Goal: Task Accomplishment & Management: Complete application form

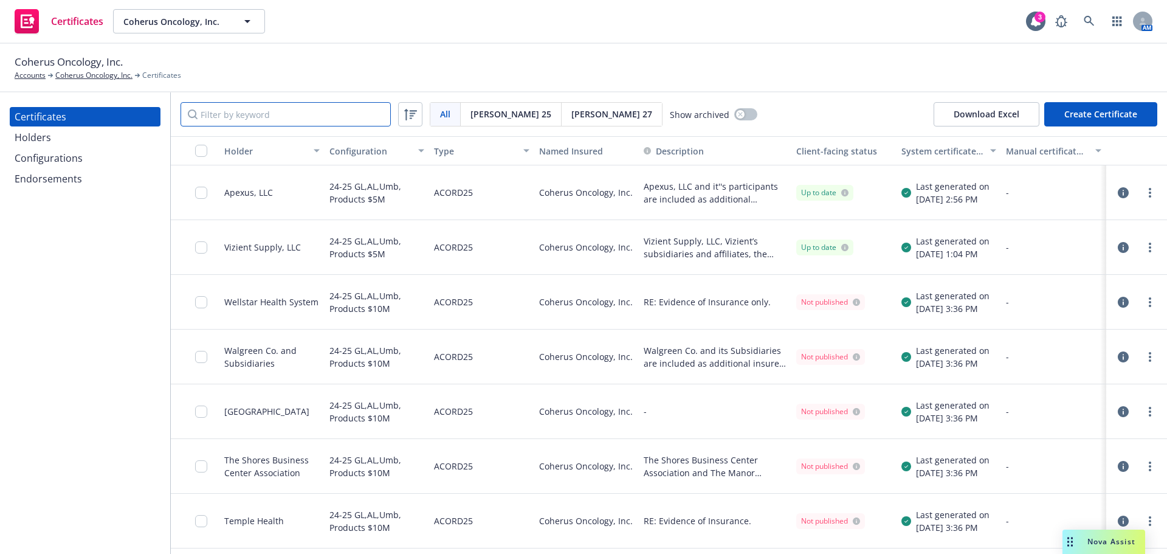
click at [283, 114] on input "Filter by keyword" at bounding box center [285, 114] width 210 height 24
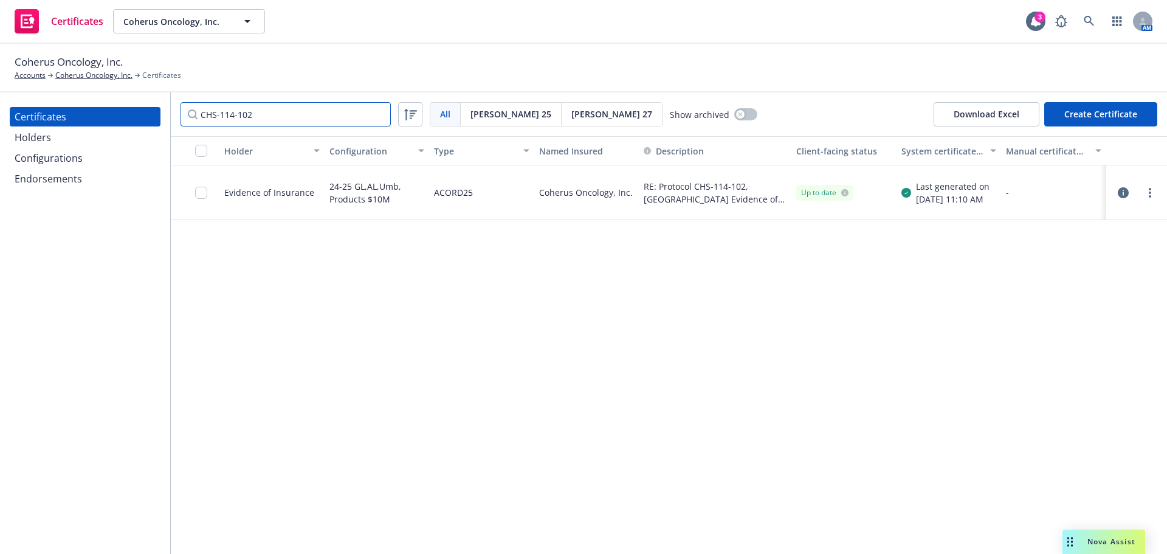
type input "CHS-114-102"
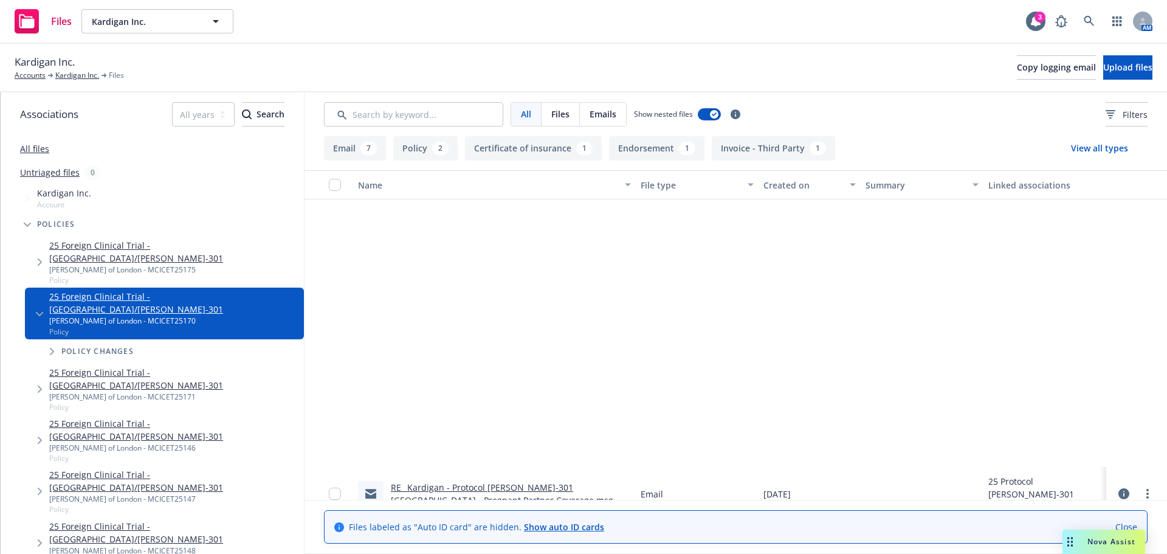
scroll to position [346, 0]
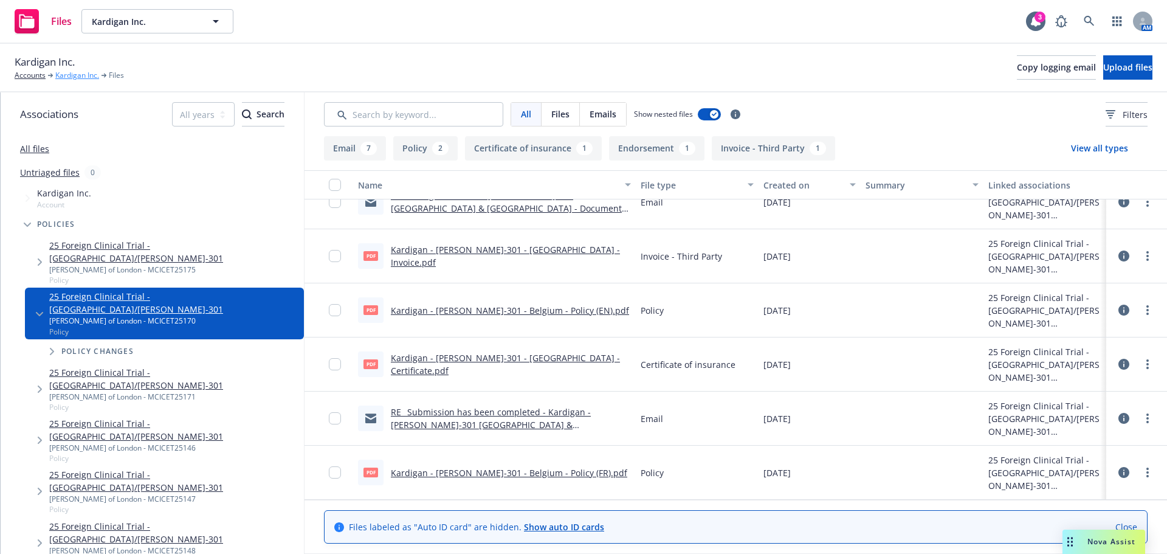
click at [73, 79] on link "Kardigan Inc." at bounding box center [77, 75] width 44 height 11
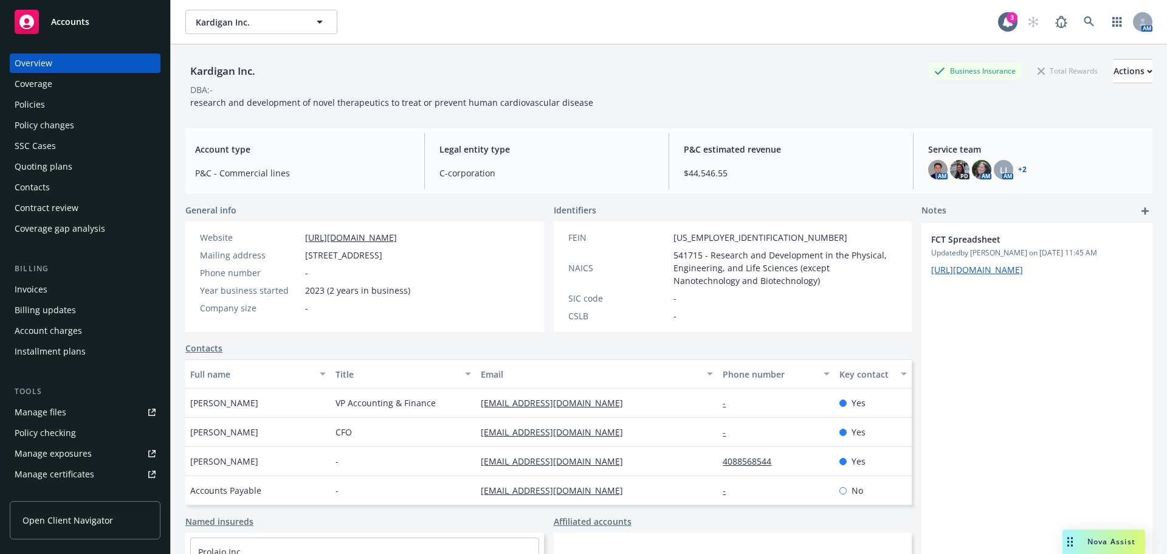
click at [55, 105] on div "Policies" at bounding box center [85, 104] width 141 height 19
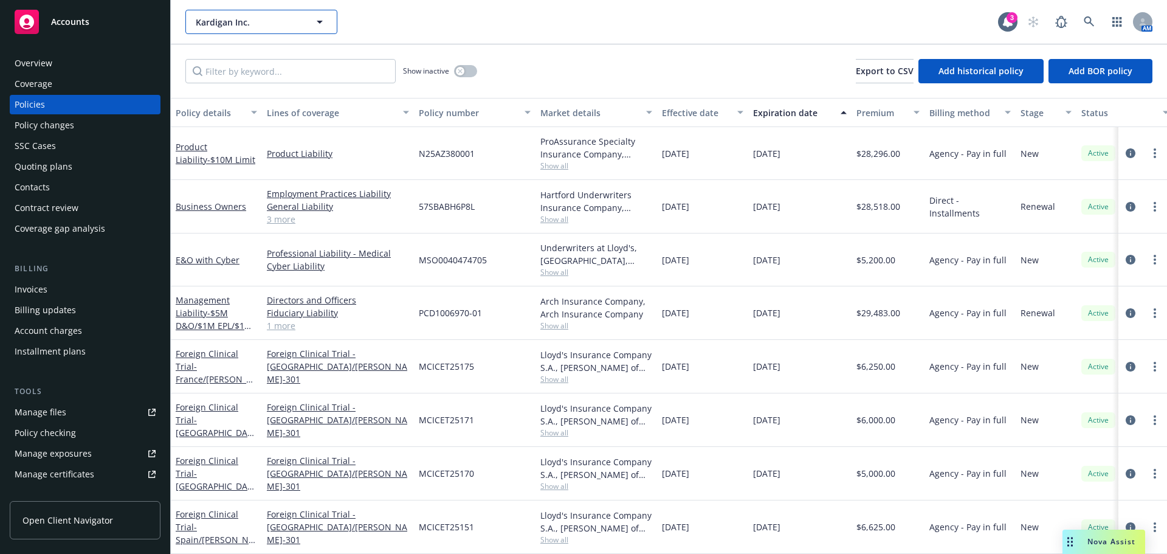
click at [212, 26] on span "Kardigan Inc." at bounding box center [248, 22] width 105 height 13
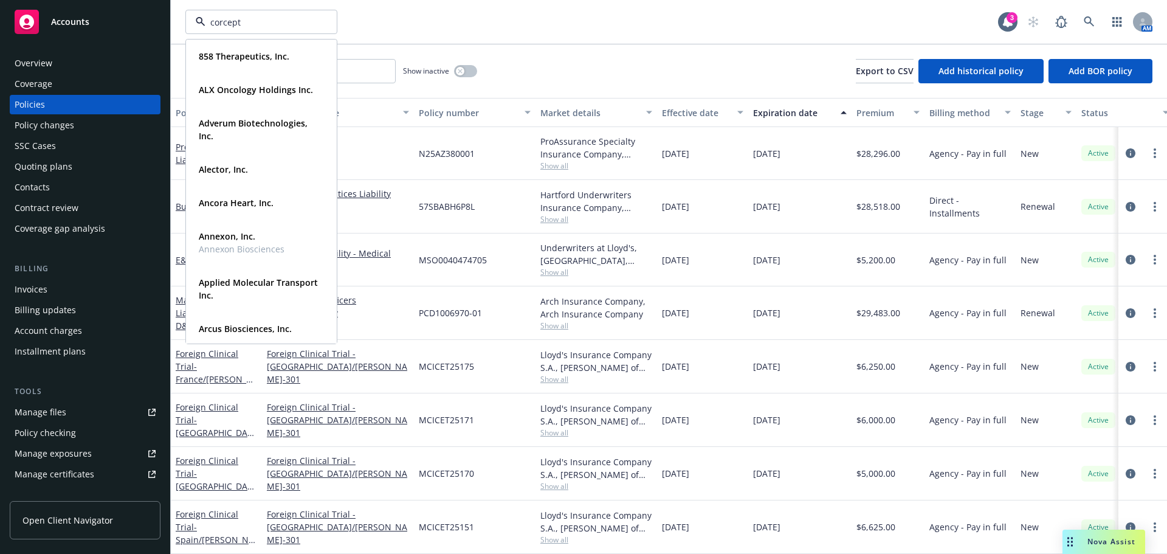
type input "corcept"
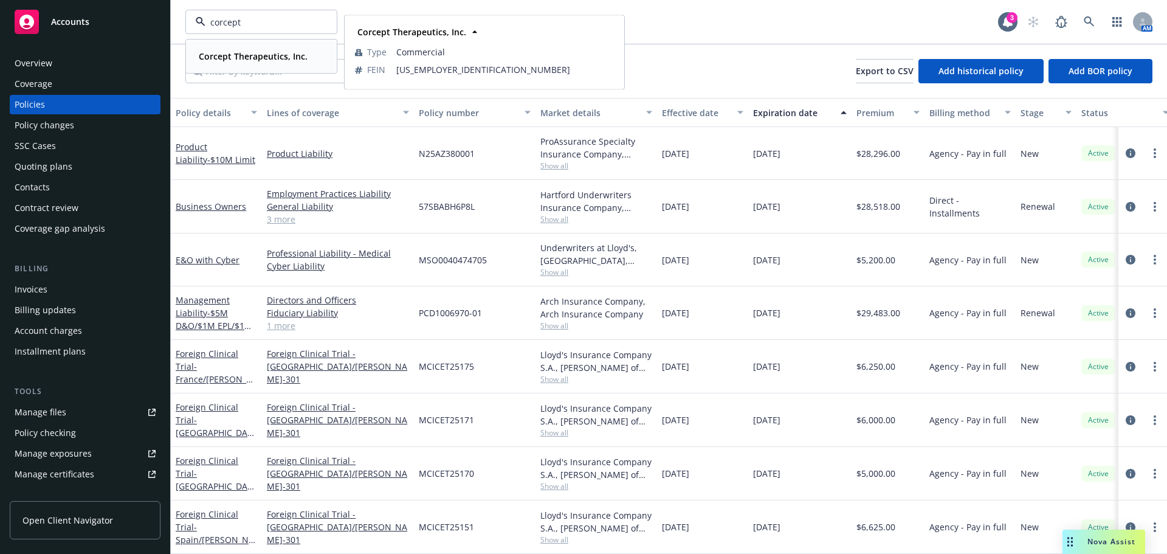
click at [240, 54] on strong "Corcept Therapeutics, Inc." at bounding box center [253, 56] width 109 height 12
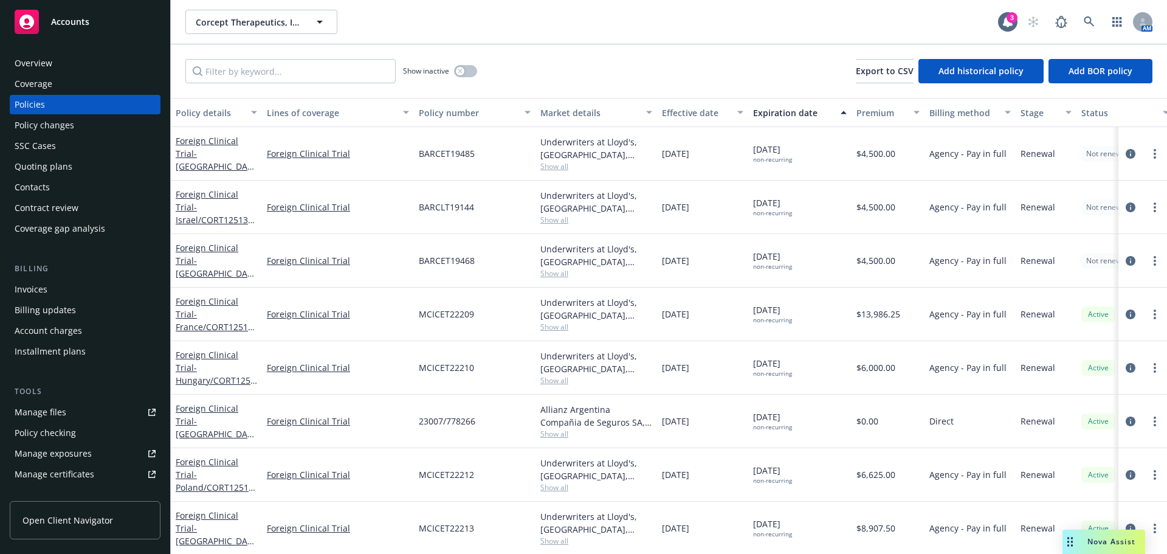
click at [72, 129] on div "Policy changes" at bounding box center [45, 124] width 60 height 19
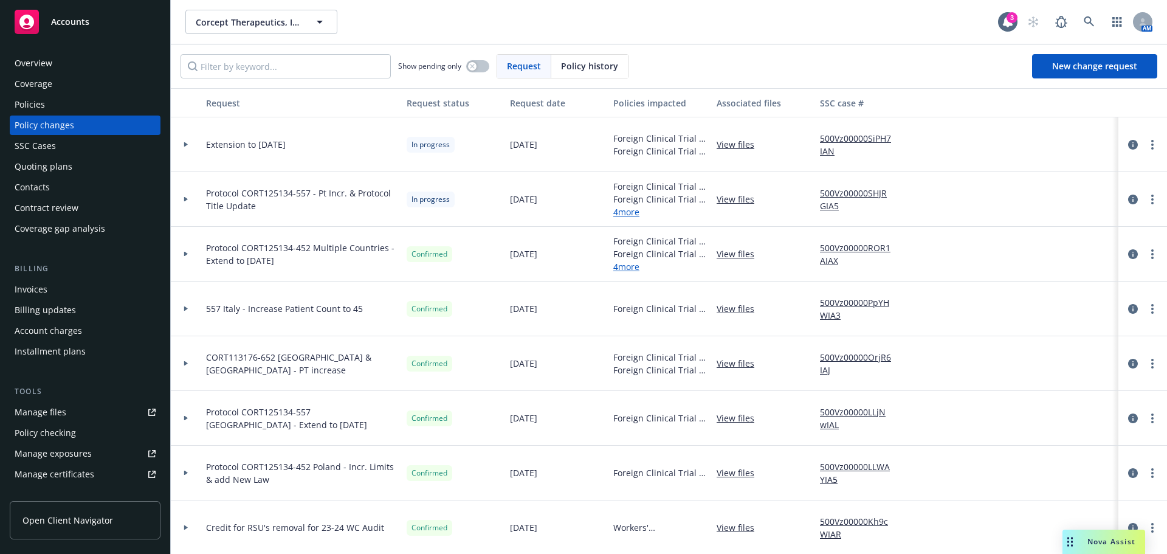
click at [75, 104] on div "Policies" at bounding box center [85, 104] width 141 height 19
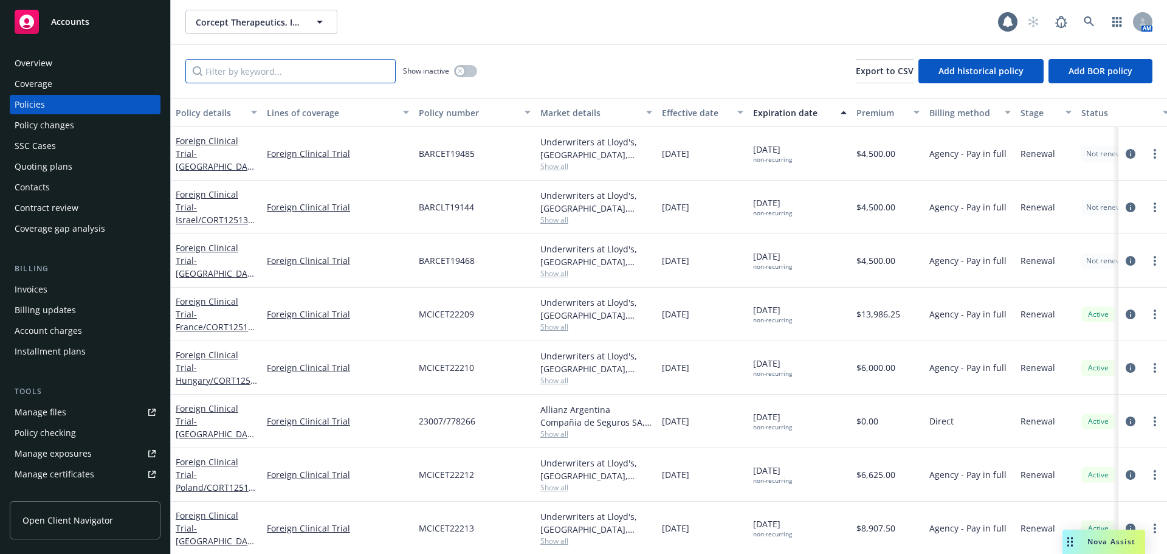
click at [292, 70] on input "Filter by keyword..." at bounding box center [290, 71] width 210 height 24
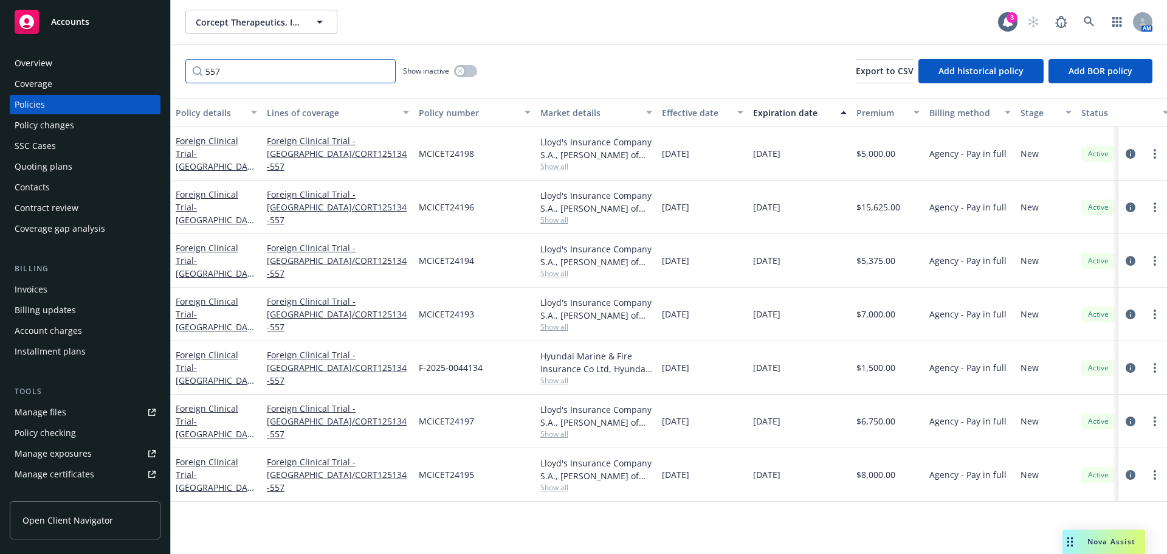
type input "557"
drag, startPoint x: 270, startPoint y: 115, endPoint x: 312, endPoint y: 116, distance: 42.5
click at [312, 116] on div "Lines of coverage" at bounding box center [331, 112] width 129 height 13
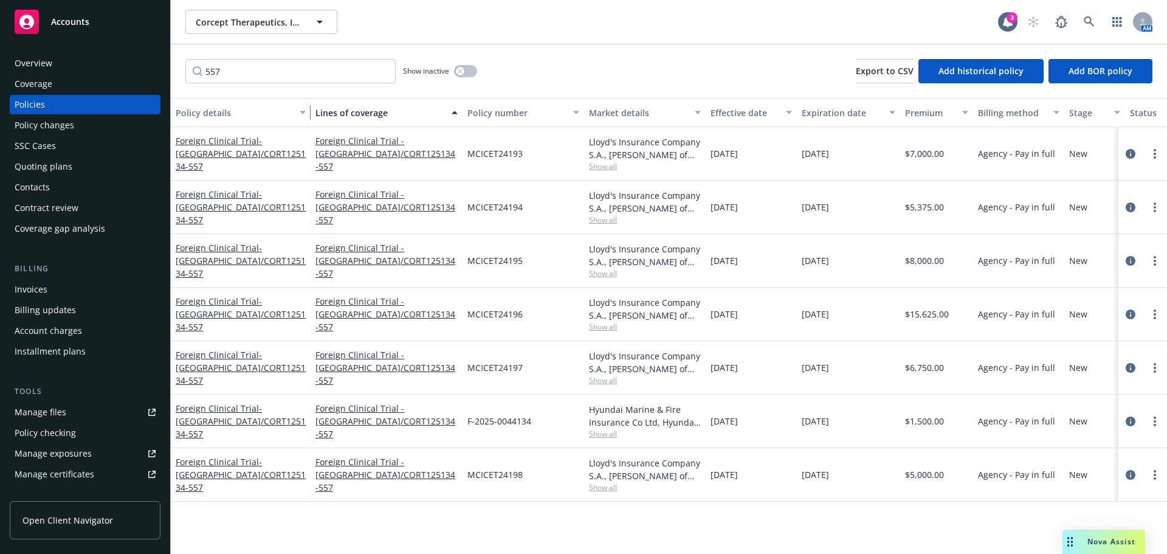
drag, startPoint x: 261, startPoint y: 113, endPoint x: 309, endPoint y: 114, distance: 48.6
click at [307, 114] on div "button" at bounding box center [304, 112] width 6 height 28
click at [59, 122] on div "Policy changes" at bounding box center [45, 124] width 60 height 19
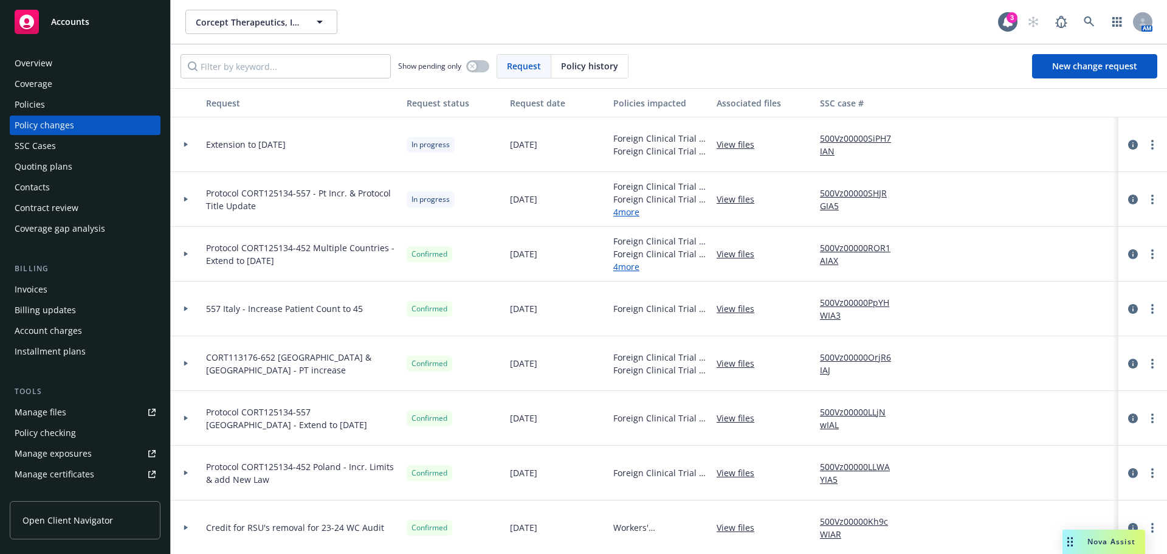
click at [185, 143] on icon at bounding box center [186, 144] width 4 height 5
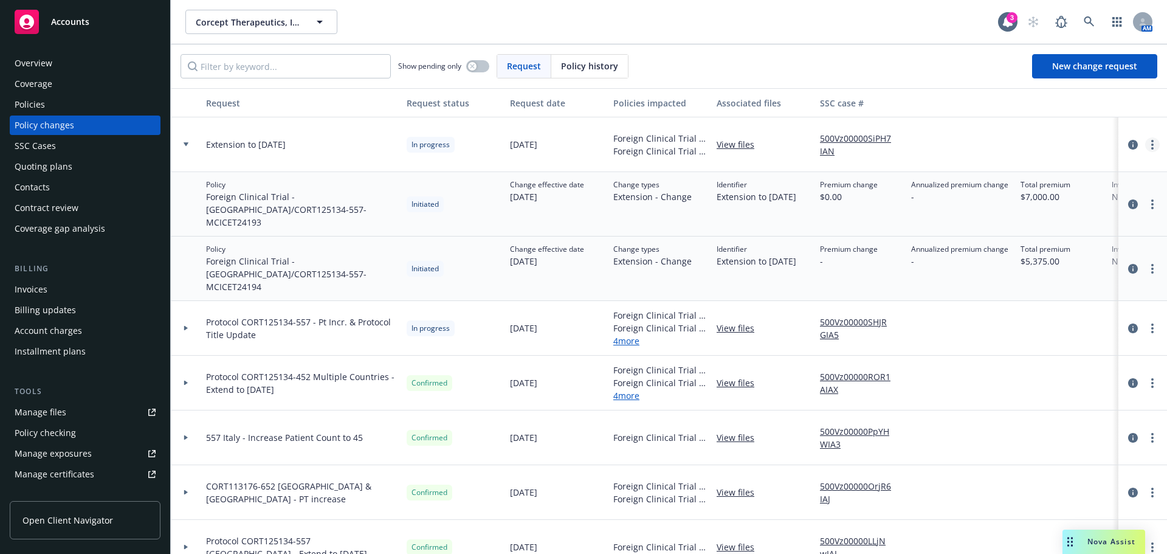
click at [1145, 142] on link "more" at bounding box center [1152, 144] width 15 height 15
click at [1016, 242] on link "Resume workflow" at bounding box center [1045, 242] width 208 height 24
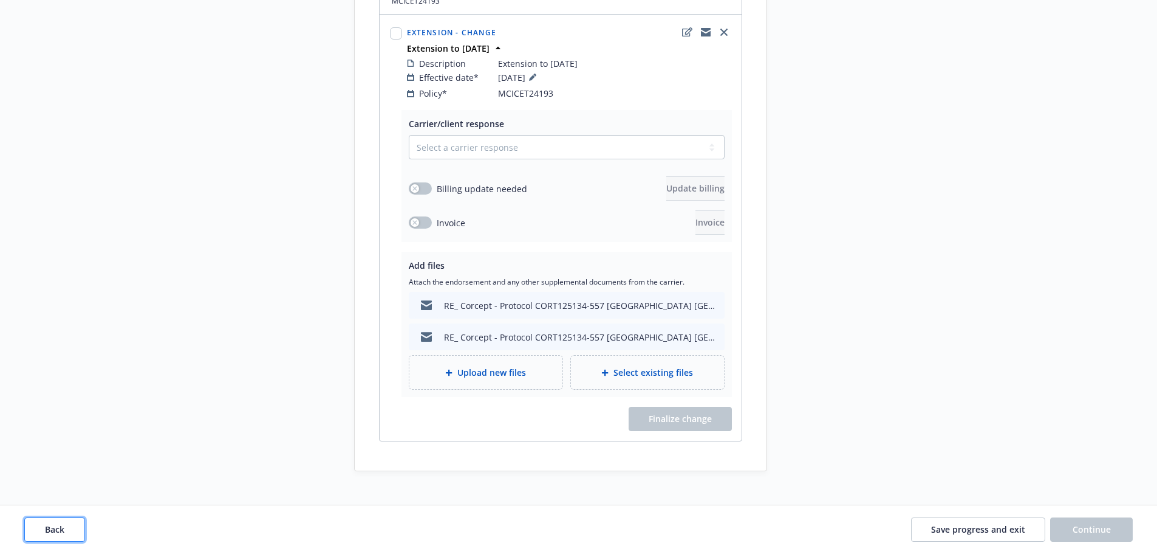
click at [42, 528] on button "Back" at bounding box center [54, 529] width 61 height 24
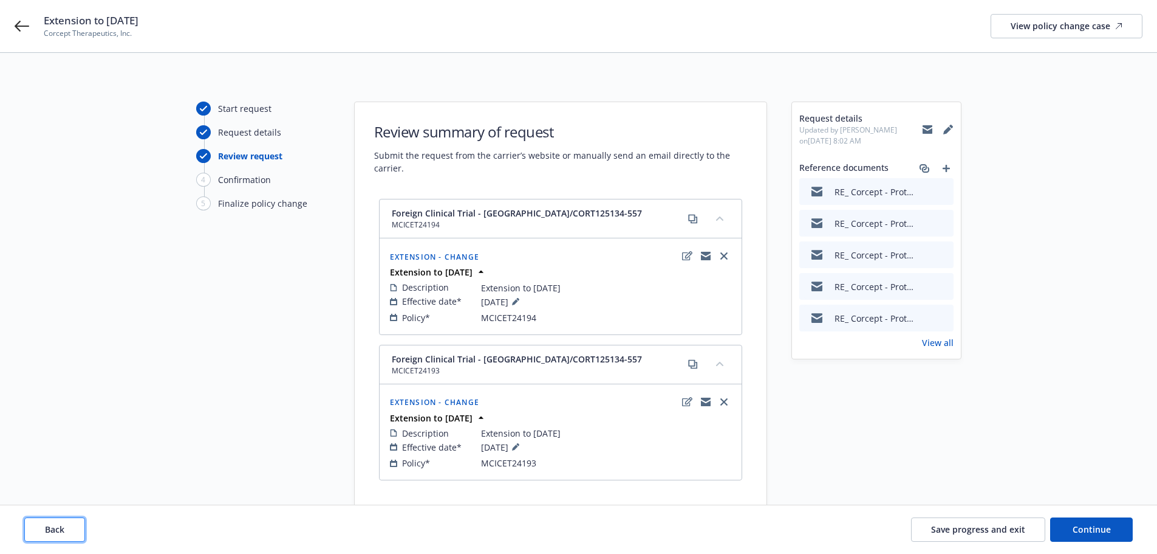
click at [58, 531] on span "Back" at bounding box center [54, 529] width 19 height 12
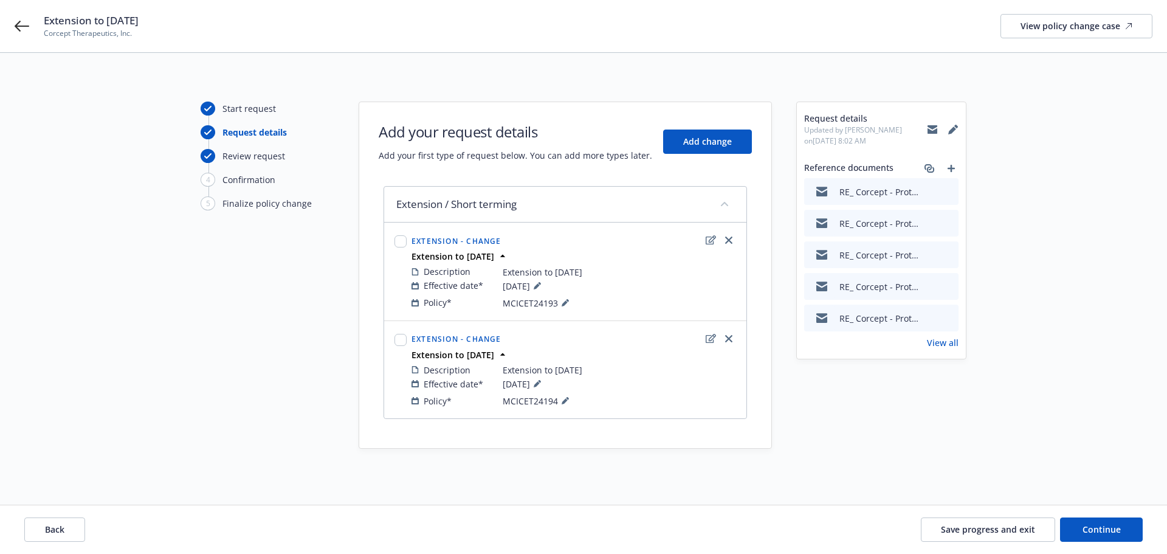
click at [705, 129] on div "Add your request details Add your first type of request below. You can add more…" at bounding box center [565, 142] width 373 height 40
click at [710, 135] on button "Add change" at bounding box center [707, 141] width 89 height 24
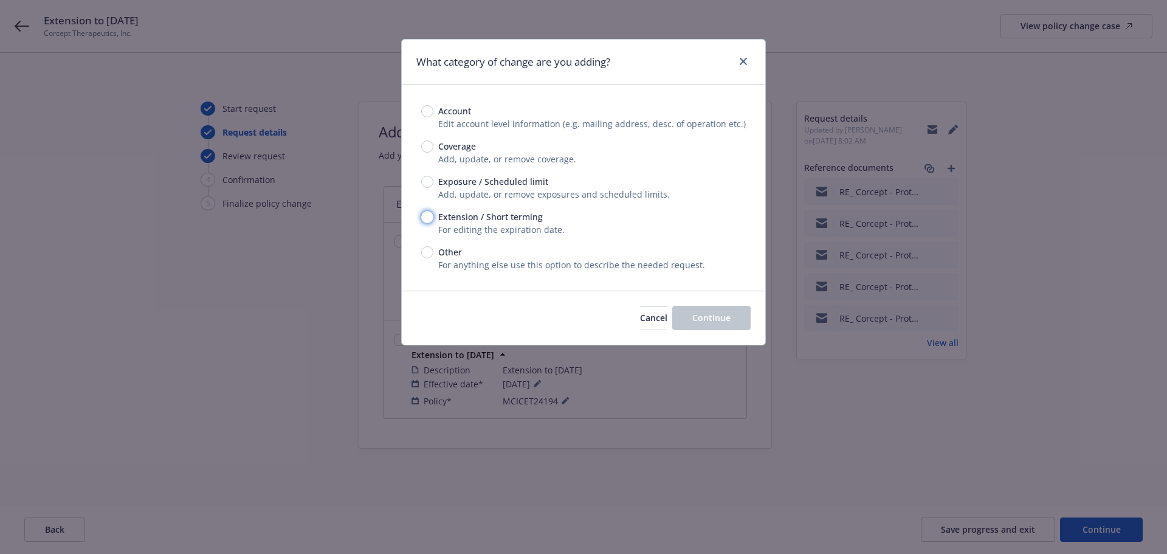
click at [427, 212] on input "Extension / Short terming" at bounding box center [427, 217] width 12 height 12
radio input "true"
click at [725, 324] on button "Continue" at bounding box center [711, 318] width 78 height 24
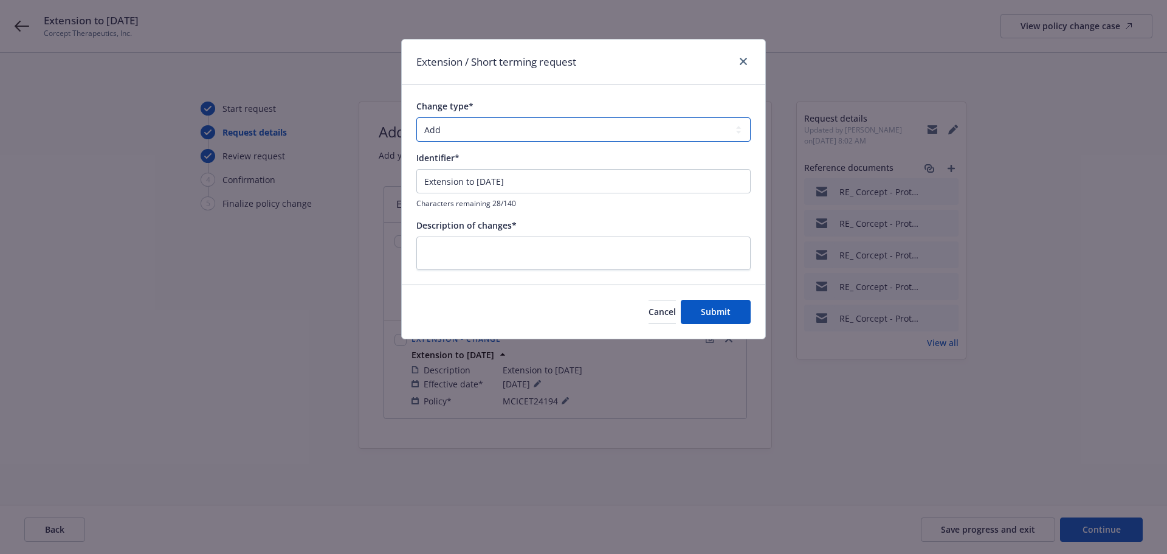
click at [471, 134] on select "Add Audit Change Remove" at bounding box center [583, 129] width 334 height 24
select select "CHANGE"
click at [416, 117] on select "Add Audit Change Remove" at bounding box center [583, 129] width 334 height 24
drag, startPoint x: 557, startPoint y: 182, endPoint x: 402, endPoint y: 185, distance: 155.0
click at [402, 185] on div "Change type* Add Audit Change Remove Identifier* Extension to August 25, 2027 C…" at bounding box center [583, 184] width 363 height 199
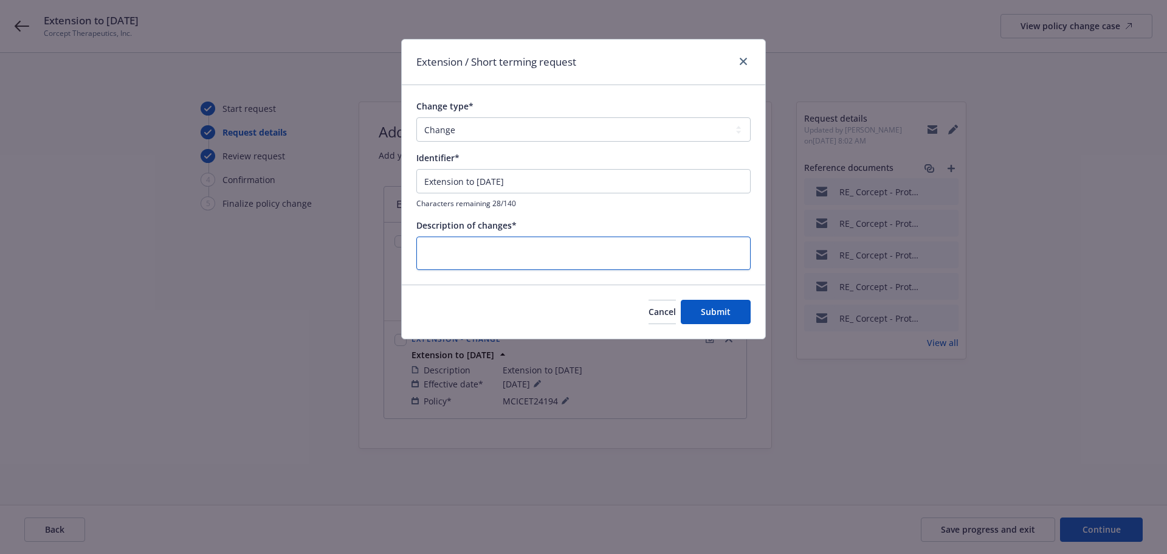
paste textarea "Extension to August 25, 2027"
type textarea "Extension to August 25, 2027"
type textarea "x"
type textarea "Extension to August 25, 2027"
click at [726, 316] on span "Submit" at bounding box center [716, 312] width 30 height 12
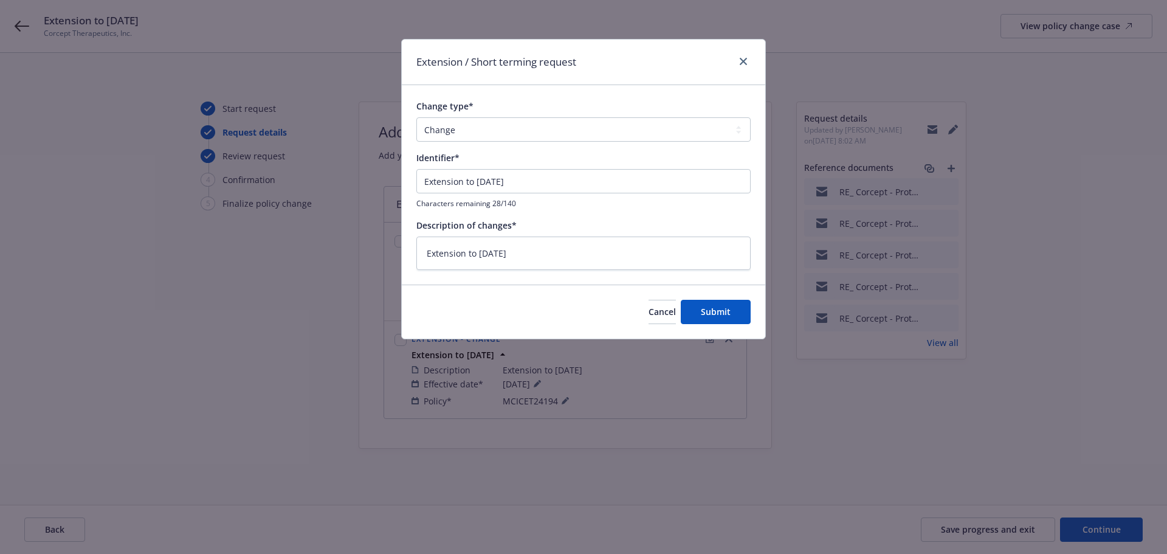
type textarea "x"
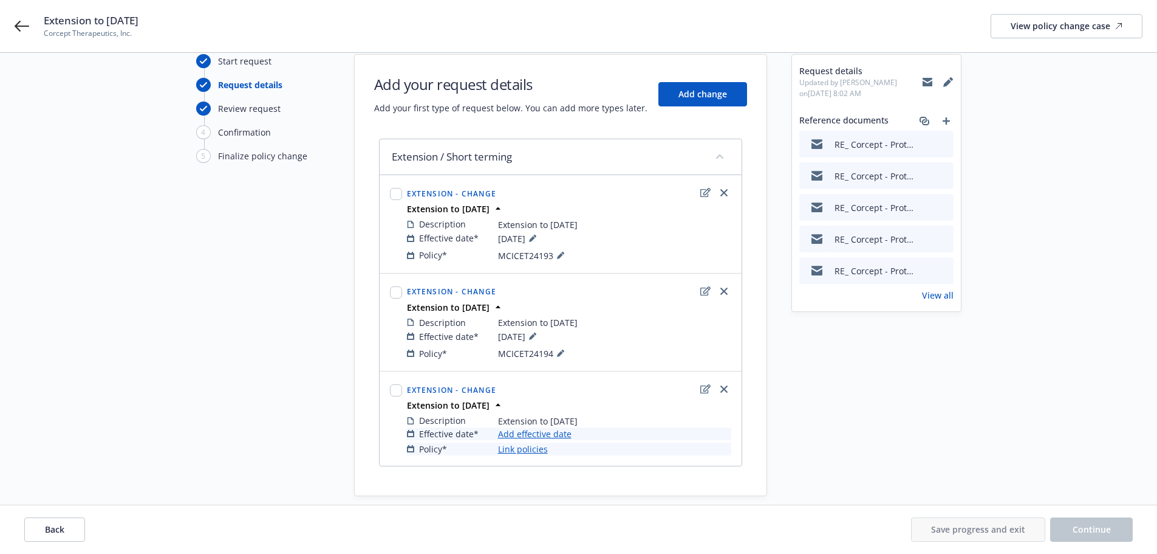
scroll to position [87, 0]
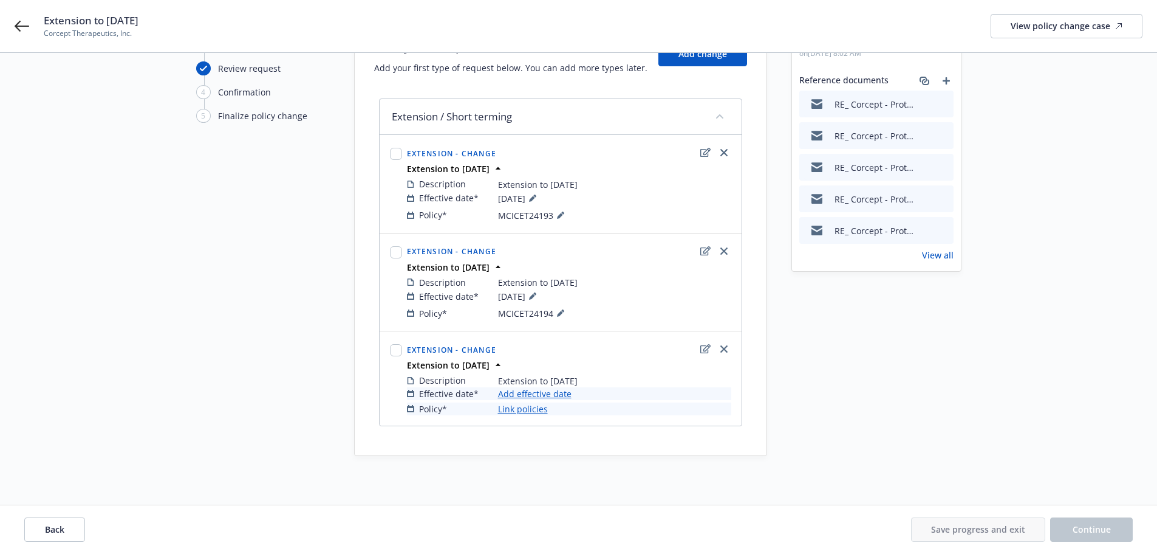
click at [553, 399] on link "Add effective date" at bounding box center [535, 393] width 74 height 13
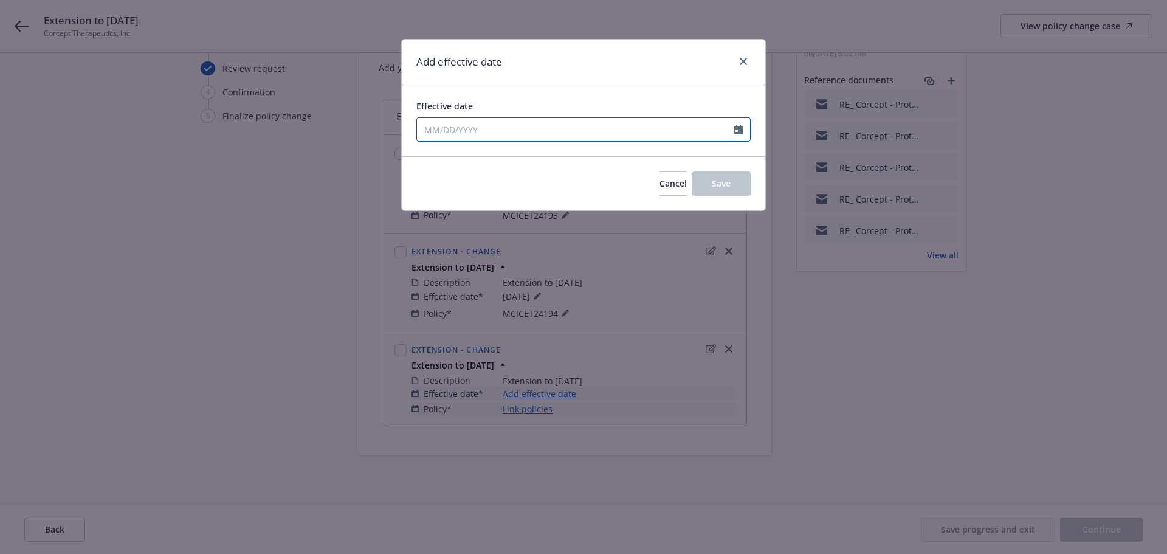
select select "9"
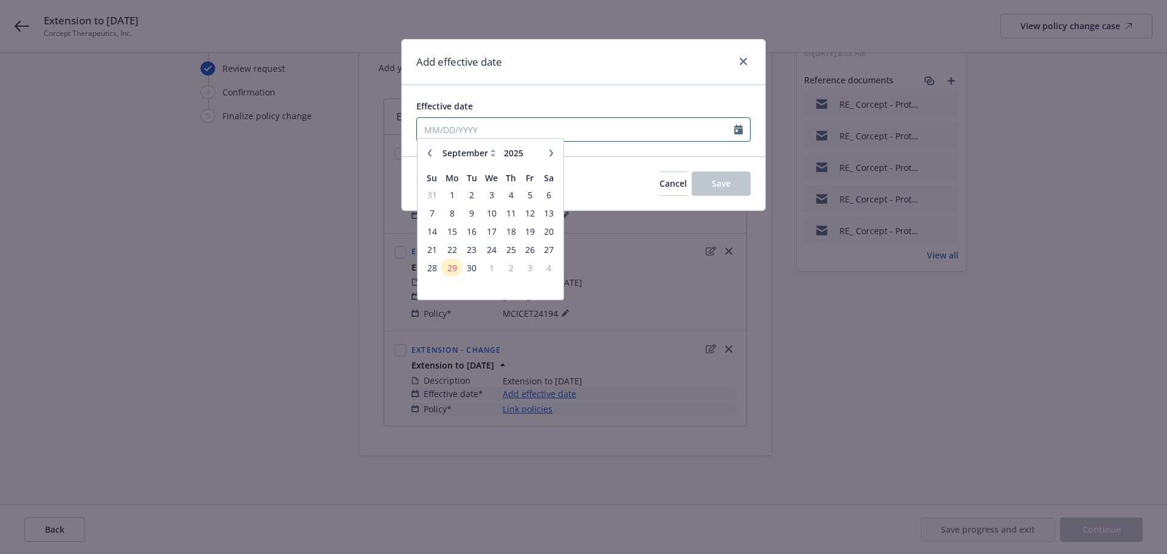
click at [463, 131] on input "Effective date" at bounding box center [575, 129] width 317 height 23
click at [456, 273] on span "29" at bounding box center [451, 273] width 18 height 15
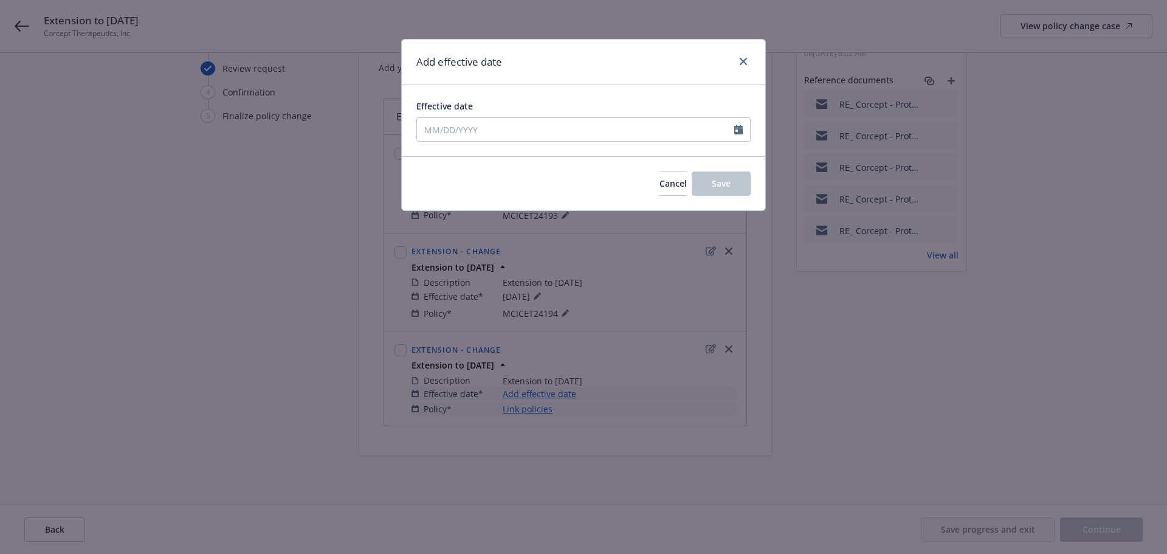
type input "09/29/2025"
click at [744, 180] on button "Save" at bounding box center [720, 183] width 59 height 24
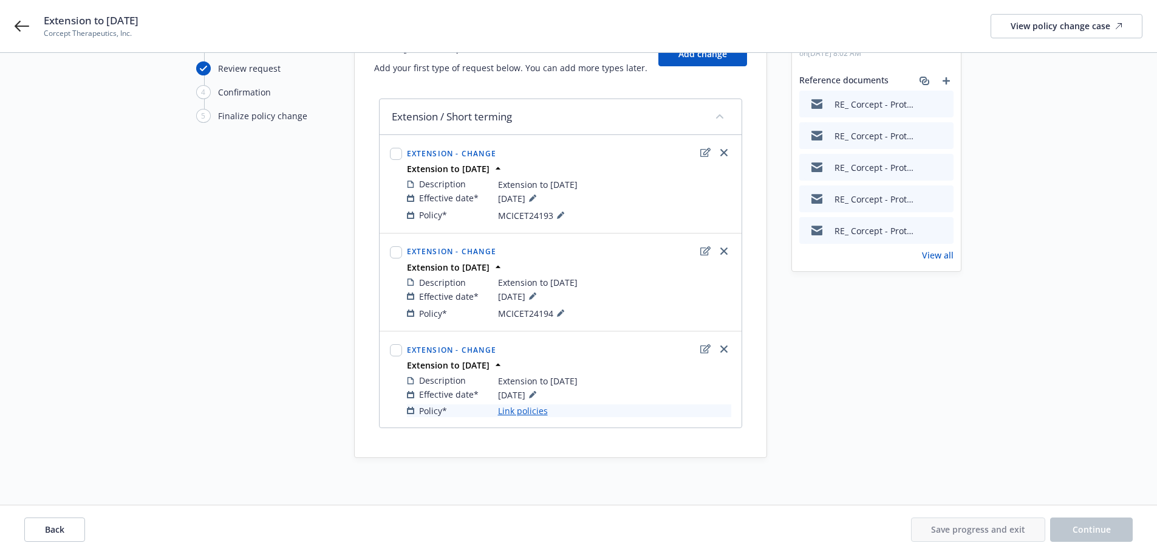
click at [531, 413] on link "Link policies" at bounding box center [523, 410] width 50 height 13
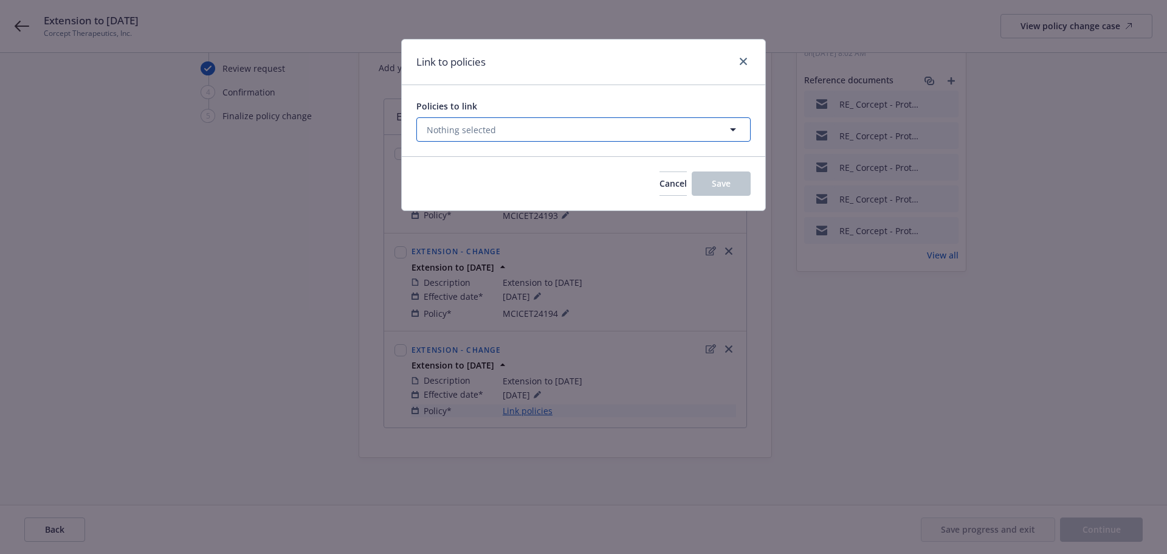
click at [480, 122] on button "Nothing selected" at bounding box center [583, 129] width 334 height 24
select select "ACTIVE"
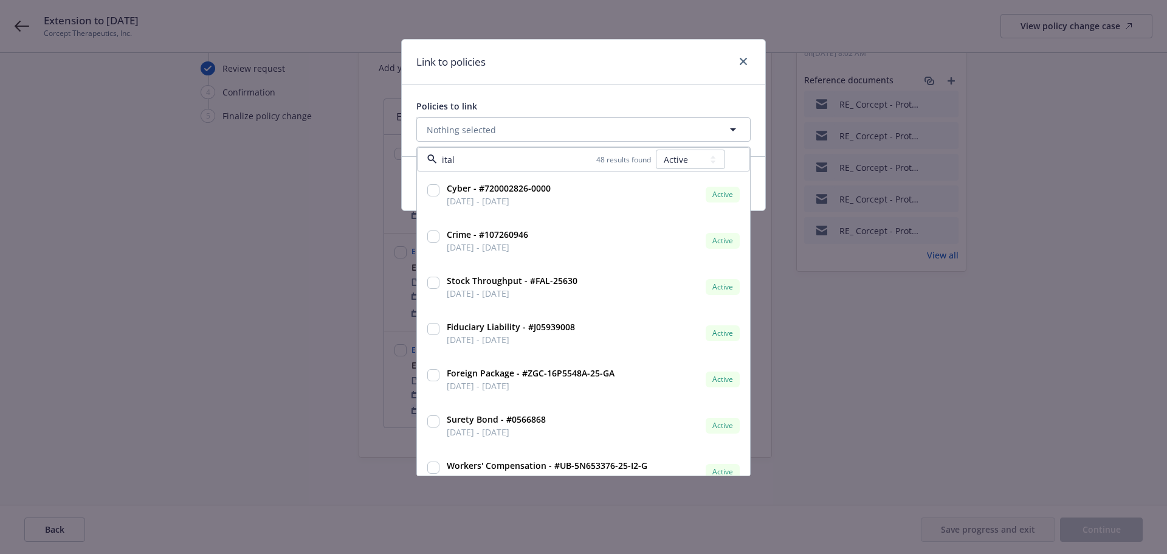
type input "italy"
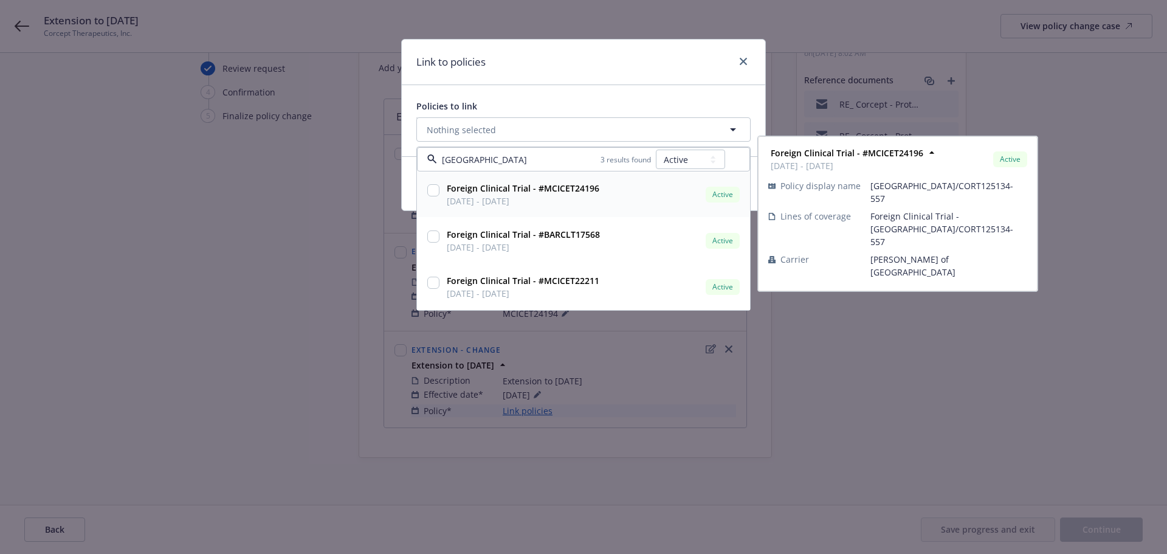
click at [435, 193] on input "checkbox" at bounding box center [433, 190] width 12 height 12
checkbox input "true"
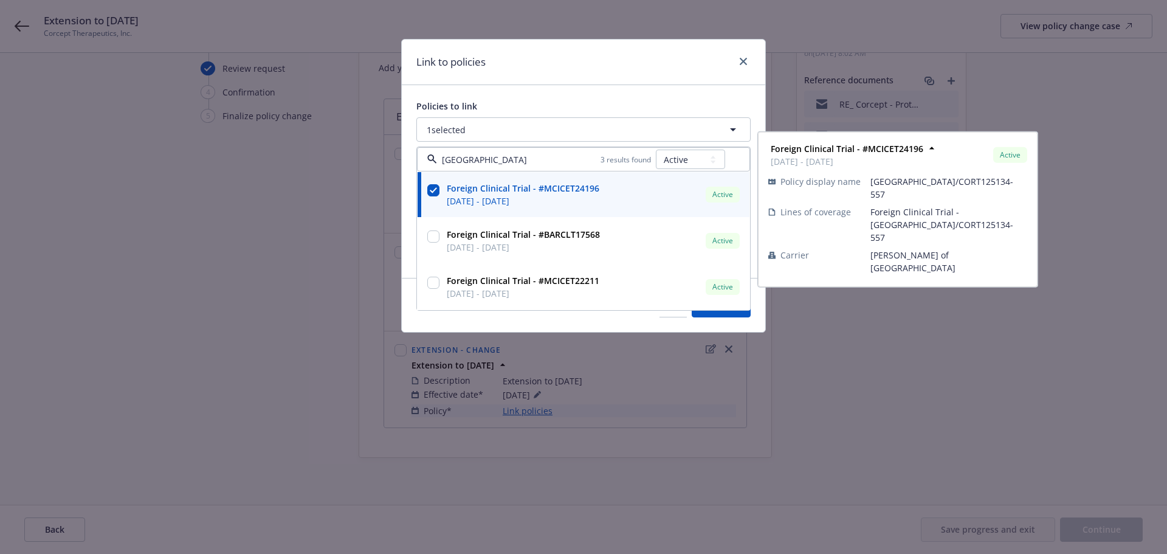
type input "italy"
click at [554, 80] on div "Link to policies" at bounding box center [583, 62] width 363 height 46
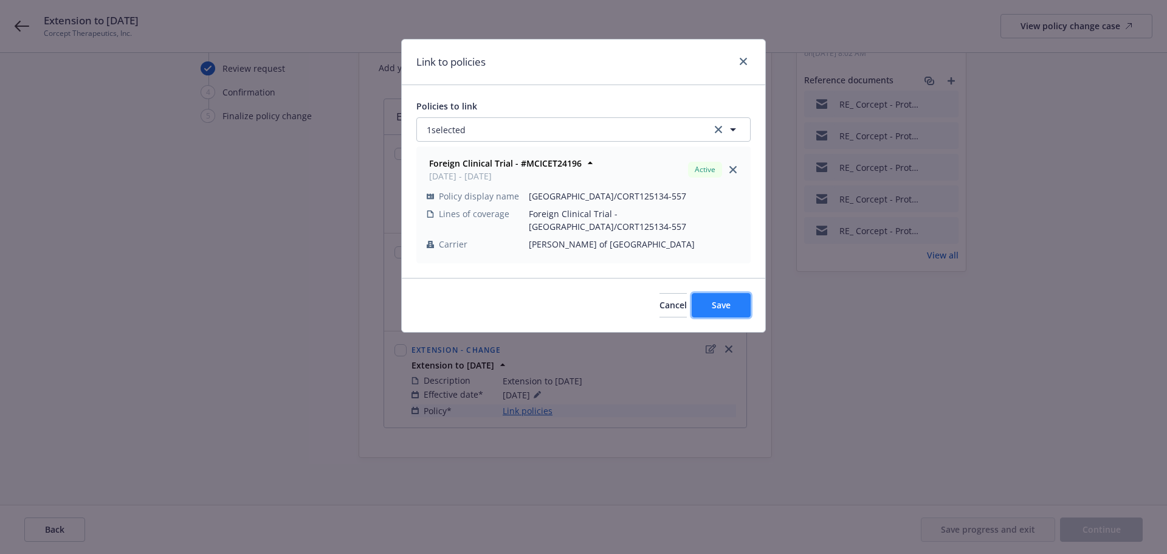
click at [721, 293] on button "Save" at bounding box center [720, 305] width 59 height 24
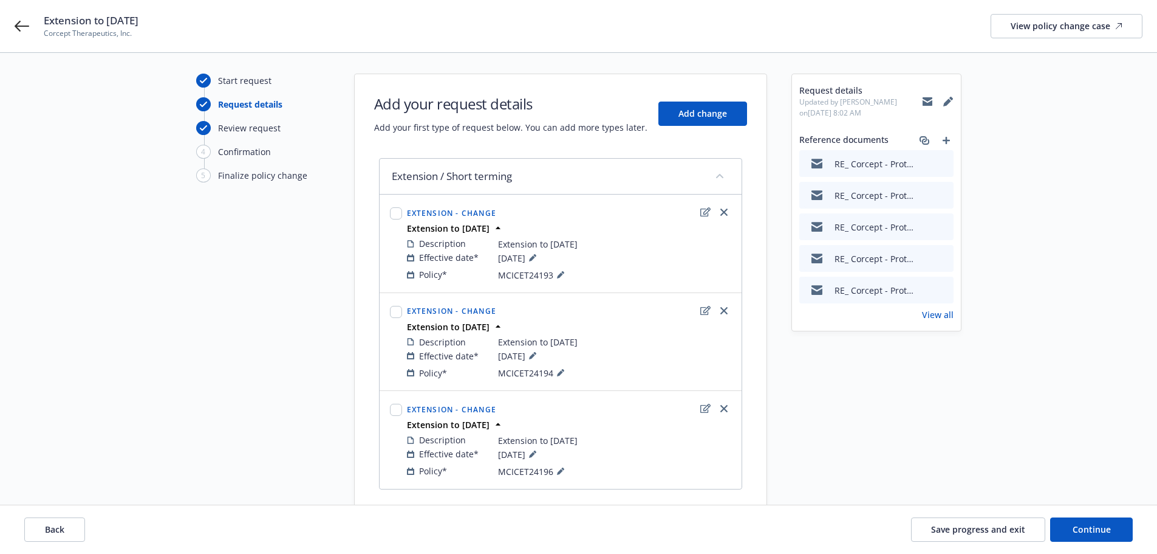
scroll to position [0, 0]
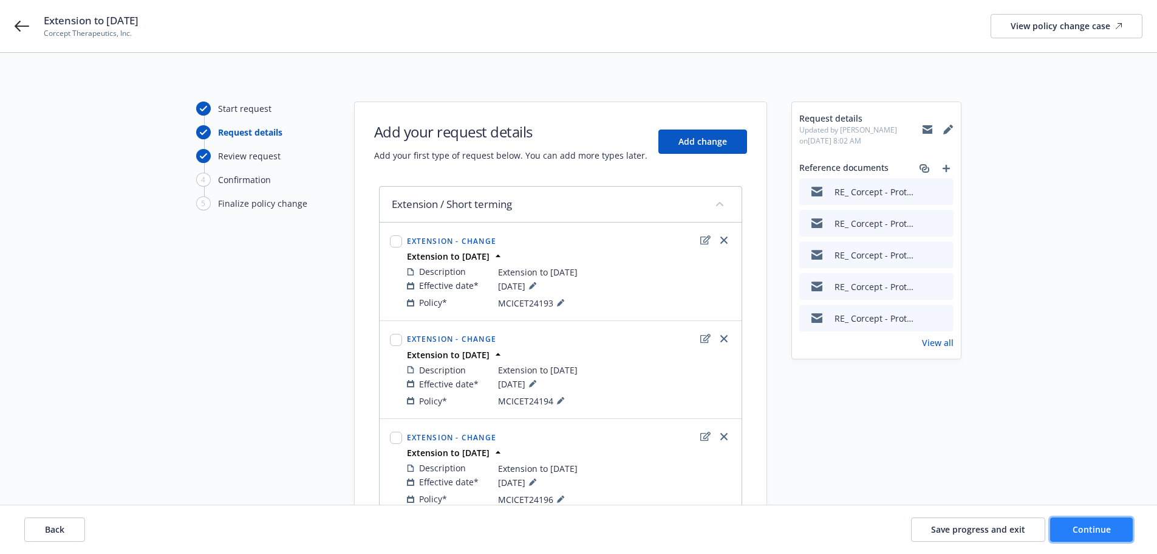
click at [1102, 533] on span "Continue" at bounding box center [1092, 529] width 38 height 12
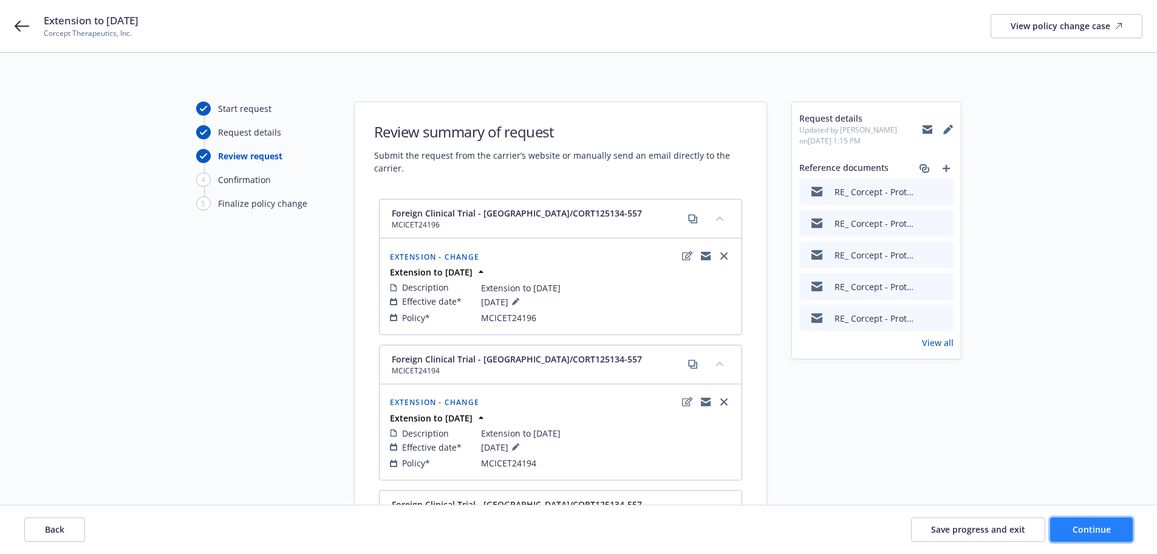
click at [1094, 530] on span "Continue" at bounding box center [1092, 529] width 38 height 12
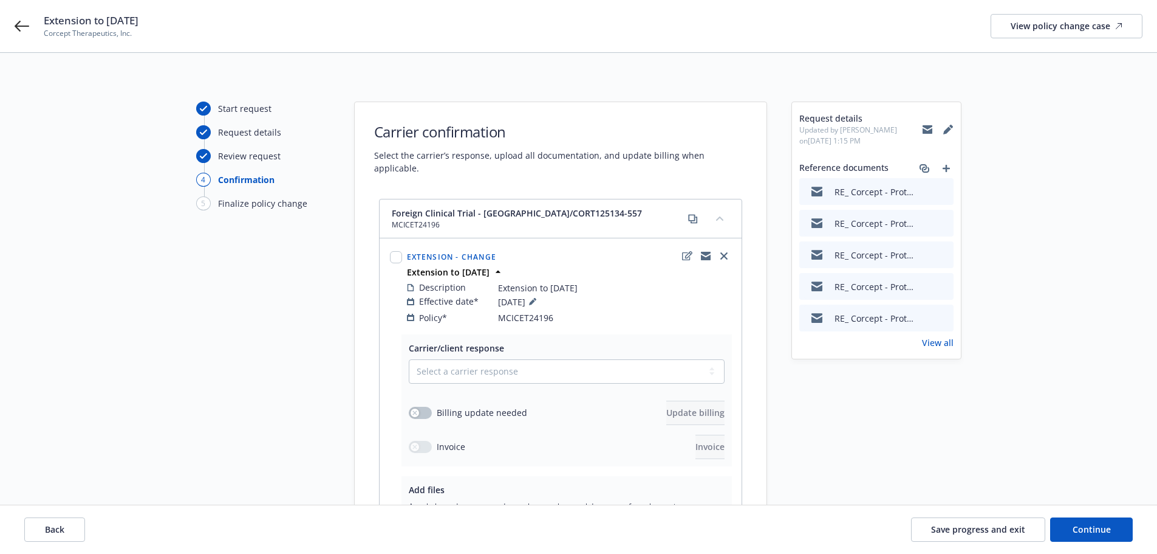
click at [139, 24] on span "Extension to August 25, 2027" at bounding box center [91, 20] width 95 height 15
click at [139, 19] on span "Extension to August 25, 2027" at bounding box center [91, 20] width 95 height 15
click at [66, 526] on button "Back" at bounding box center [54, 529] width 61 height 24
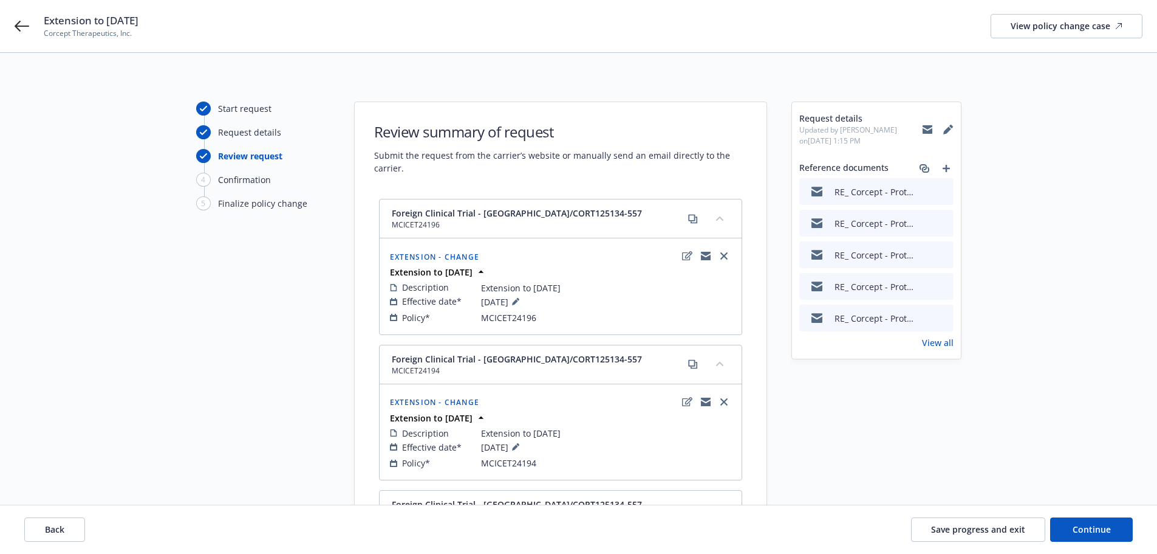
click at [998, 516] on div "Back Save progress and exit Continue" at bounding box center [578, 529] width 1157 height 49
click at [996, 531] on span "Save progress and exit" at bounding box center [978, 529] width 94 height 12
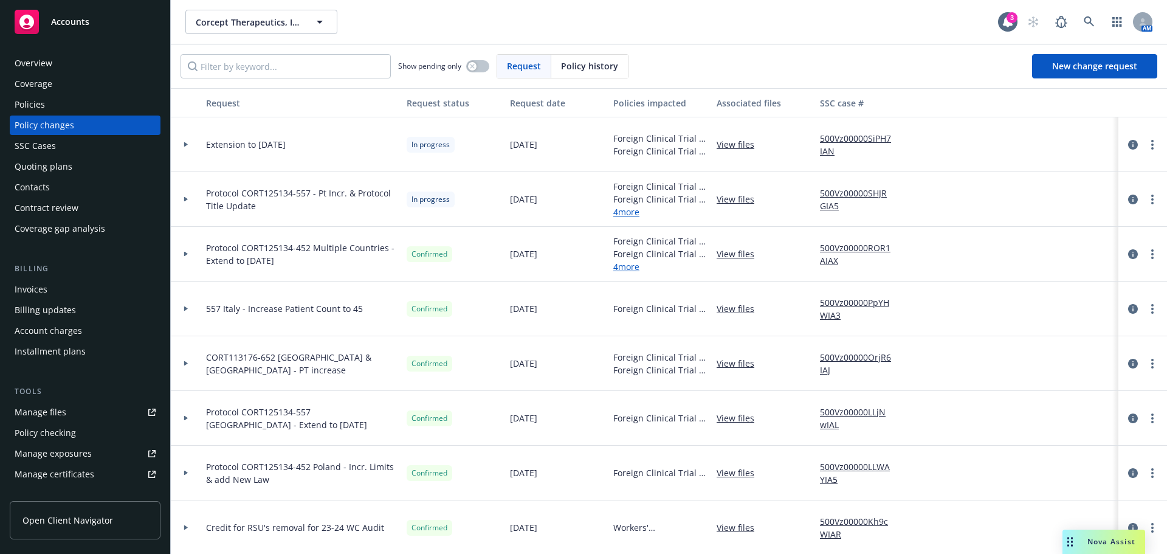
click at [180, 139] on div at bounding box center [186, 144] width 30 height 55
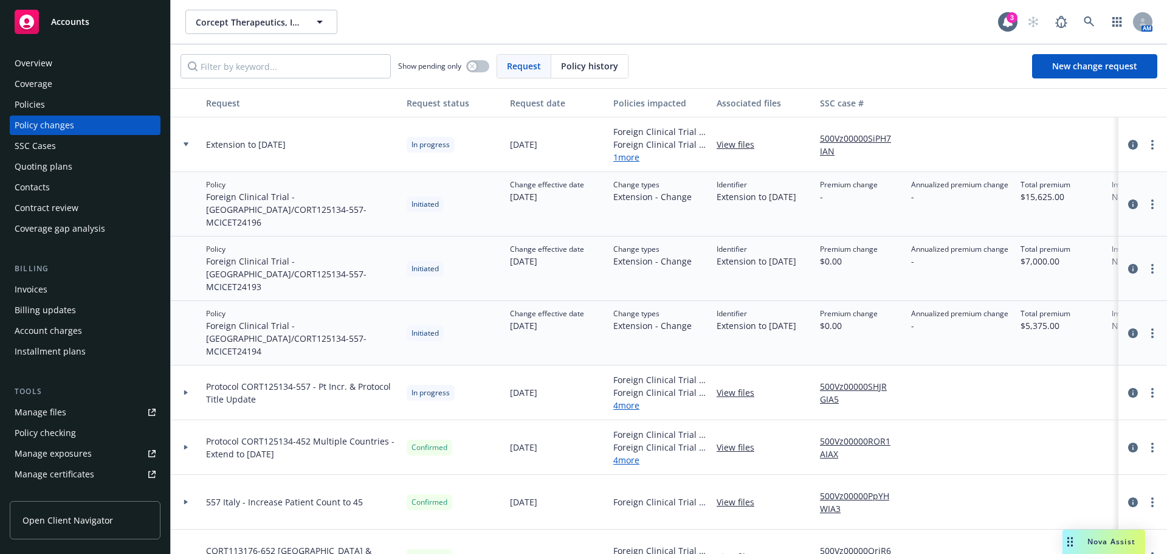
click at [184, 139] on div at bounding box center [186, 144] width 30 height 55
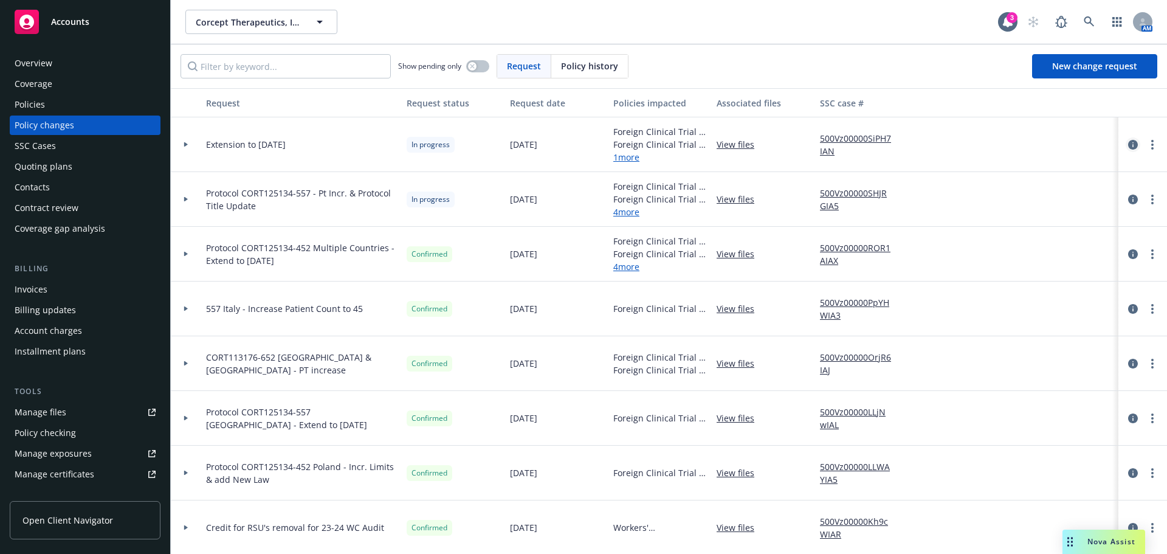
click at [1128, 142] on icon "circleInformation" at bounding box center [1133, 145] width 10 height 10
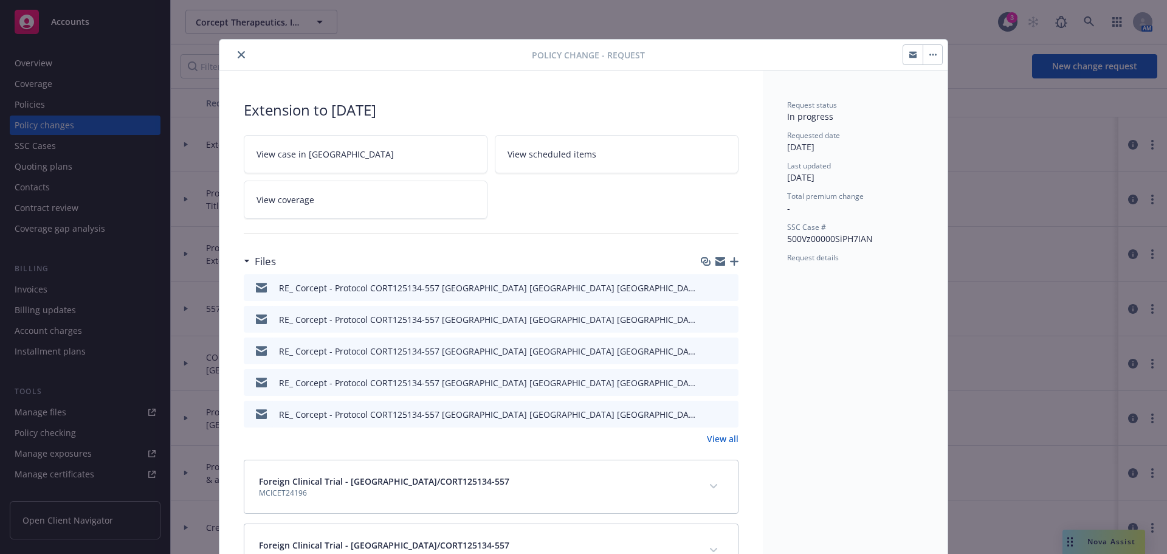
click at [936, 54] on button "button" at bounding box center [931, 54] width 19 height 19
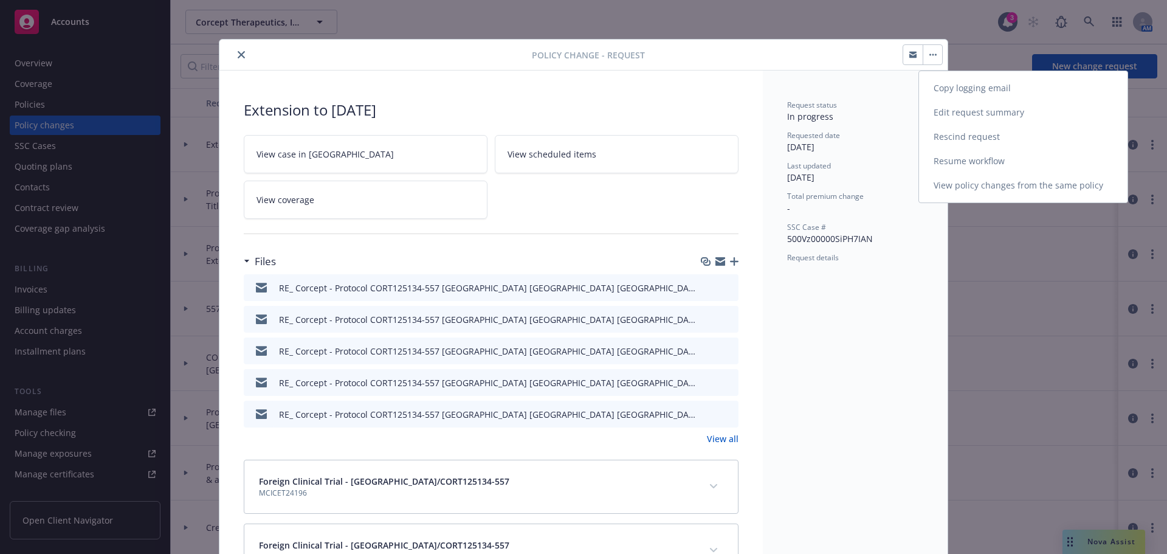
click at [986, 114] on link "Edit request summary" at bounding box center [1023, 112] width 208 height 24
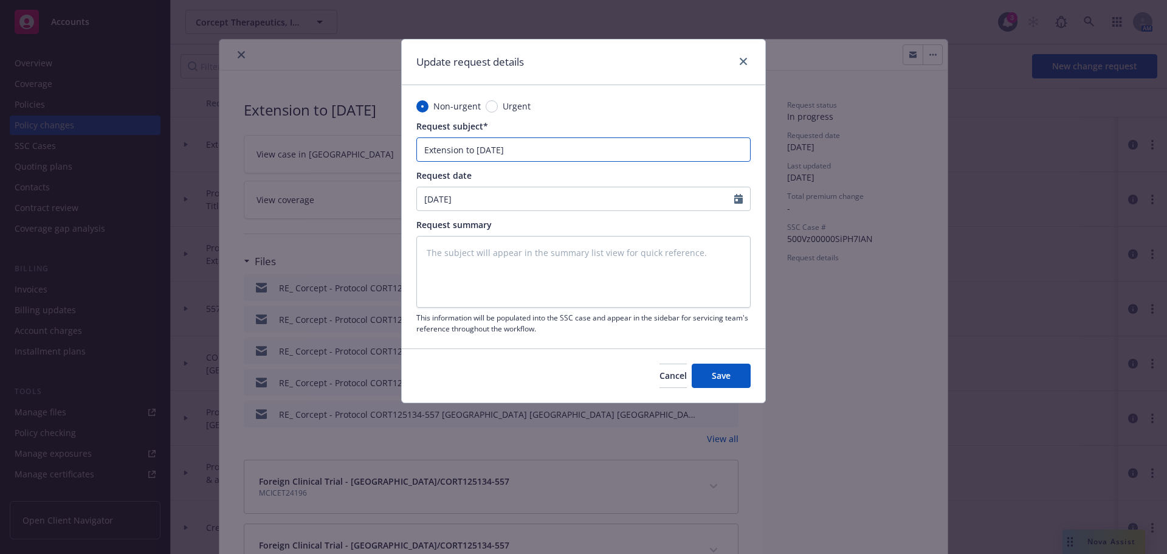
click at [422, 148] on input "Extension to August 25, 2027" at bounding box center [583, 149] width 334 height 24
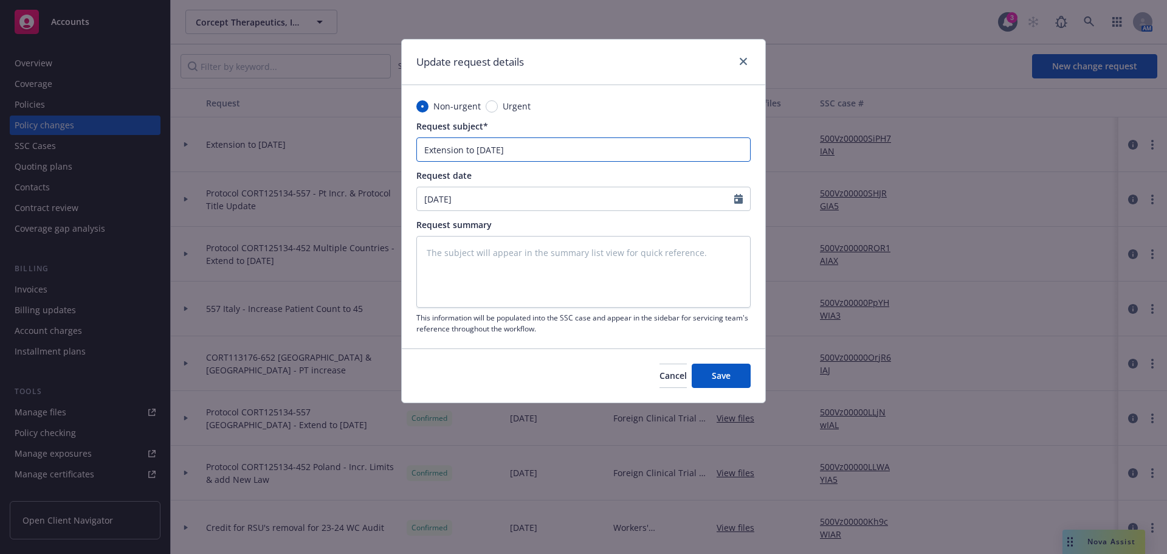
type textarea "x"
type input "CExtension to August 25, 2027"
type textarea "x"
type input "COExtension to August 25, 2027"
type textarea "x"
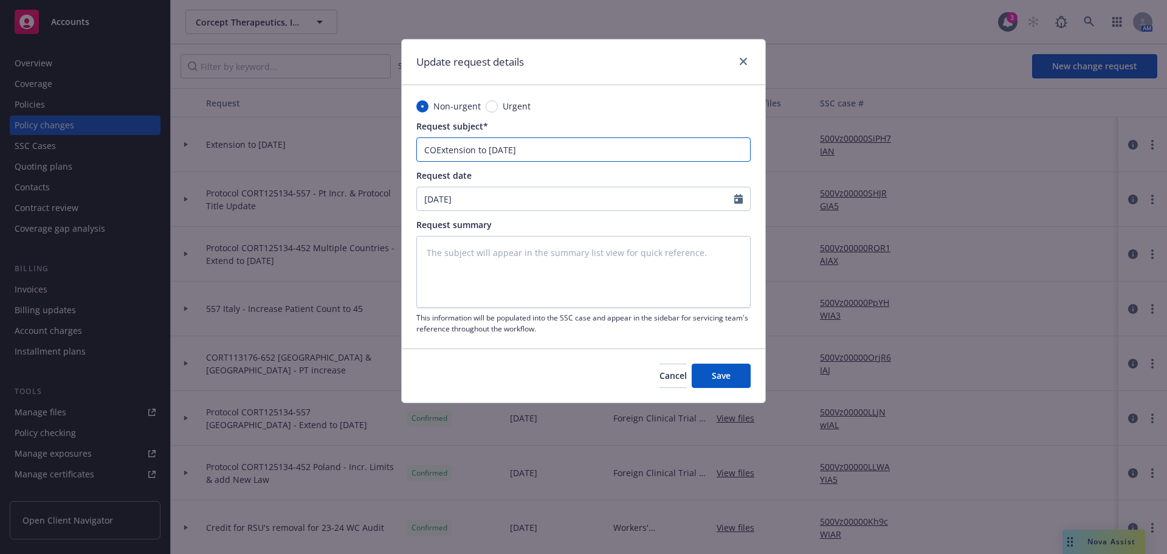
type input "CORExtension to August 25, 2027"
type textarea "x"
type input "CORTExtension to August 25, 2027"
type textarea "x"
type input "CORT Extension to August 25, 2027"
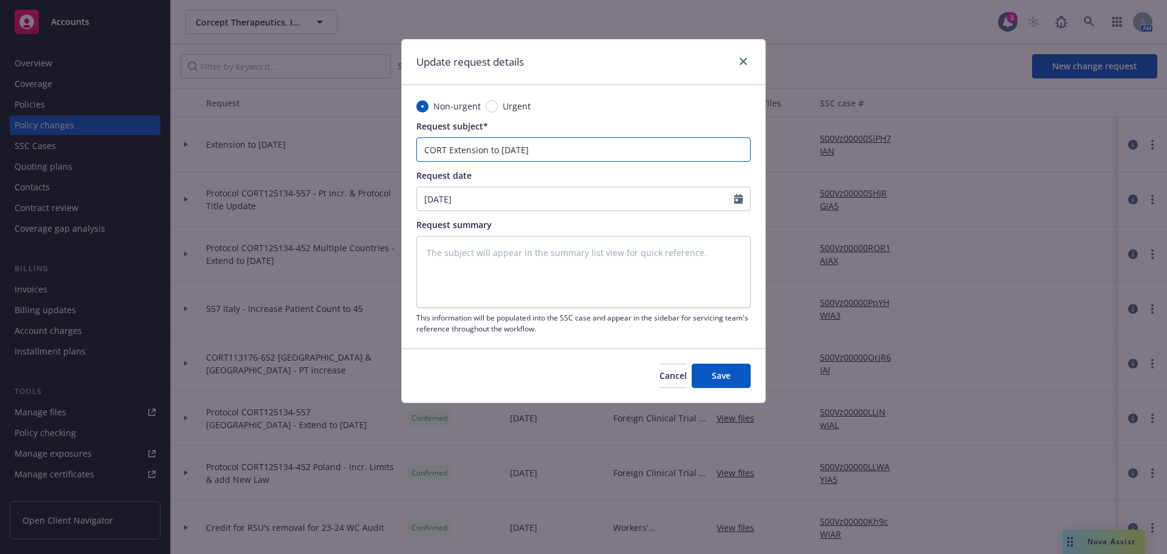
type textarea "x"
type input "CORT 1Extension to August 25, 2027"
type textarea "x"
type input "CORT 12Extension to August 25, 2027"
type textarea "x"
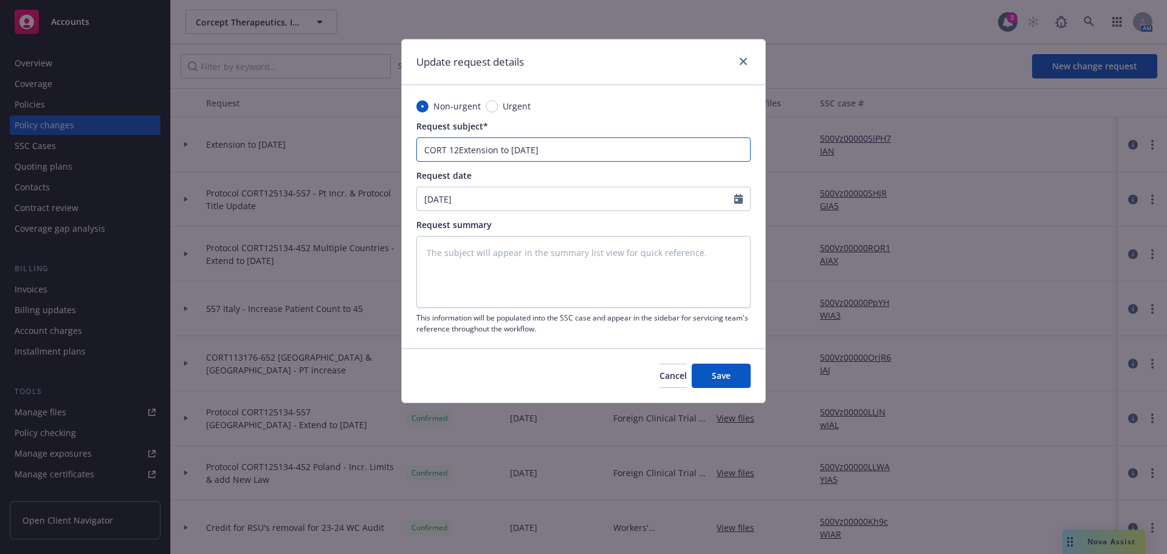
type input "CORT 125Extension to August 25, 2027"
type textarea "x"
type input "CORT 1251Extension to August 25, 2027"
type textarea "x"
type input "CORT 12513Extension to August 25, 2027"
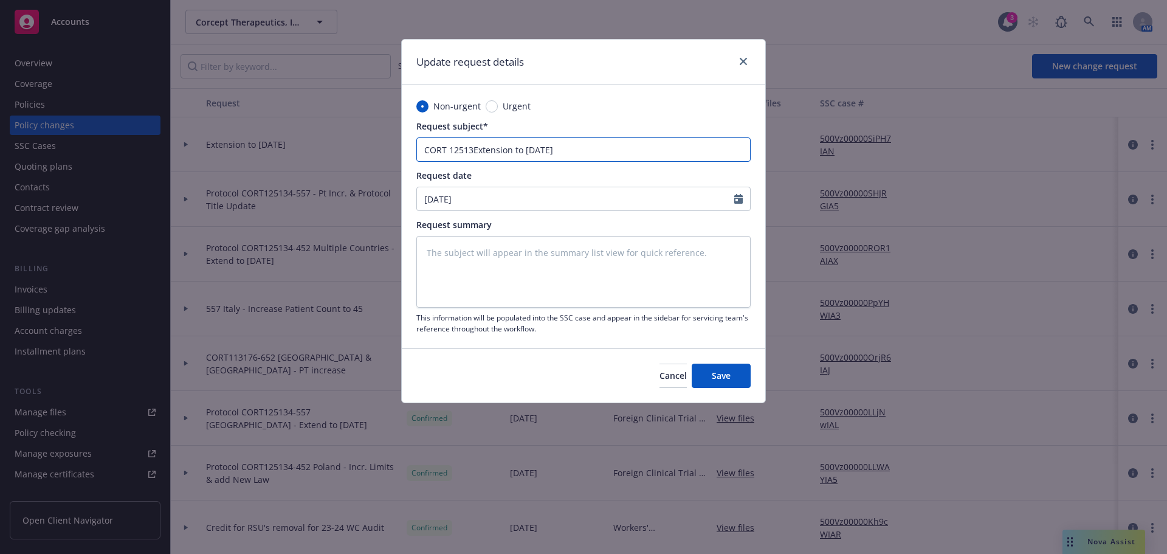
type textarea "x"
type input "CORT 125134-Extension to August 25, 2027"
type textarea "x"
type input "CORT 125134-5Extension to August 25, 2027"
type textarea "x"
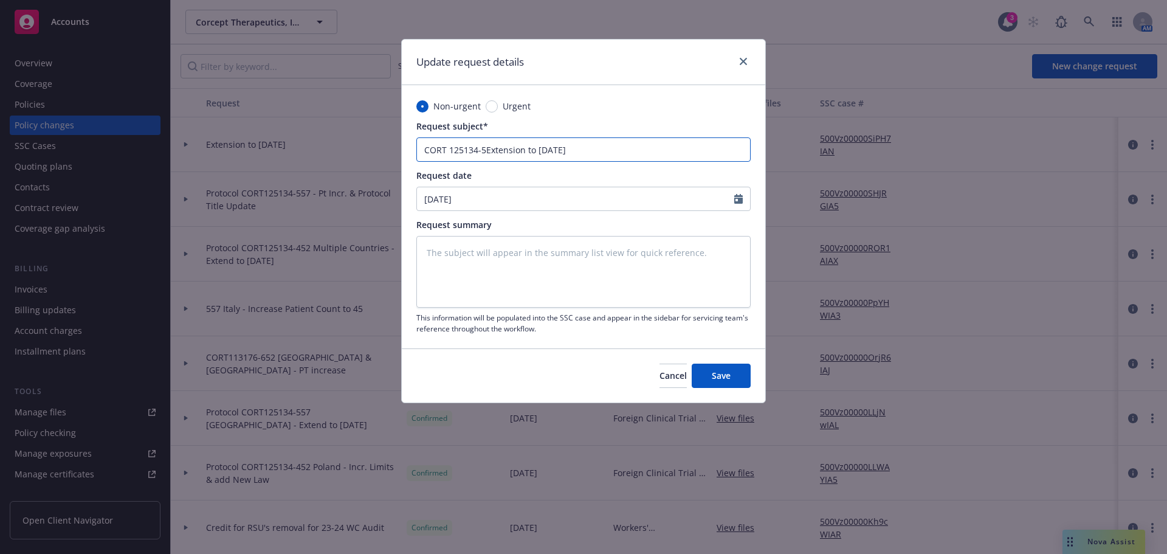
type input "CORT 125134-55Extension to August 25, 2027"
type textarea "x"
type input "CORT 125134-557Extension to August 25, 2027"
type textarea "x"
type input "CORT 125134-557 Extension to August 25, 2027"
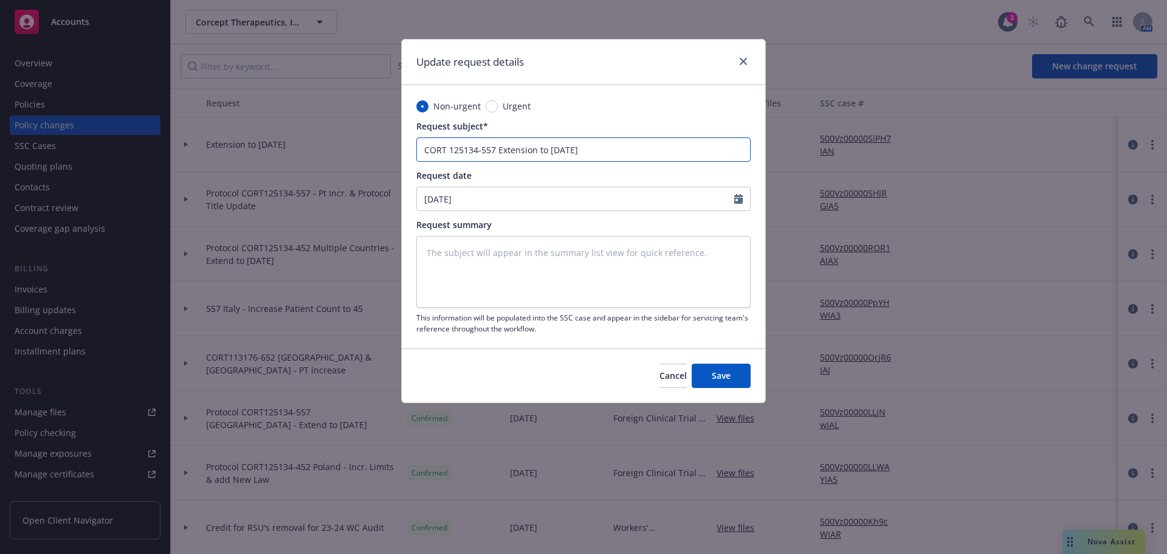
click at [451, 148] on input "CORT 125134-557 Extension to August 25, 2027" at bounding box center [583, 149] width 334 height 24
type textarea "x"
click at [495, 148] on input "CORT125134-557 Extension to August 25, 2027" at bounding box center [583, 149] width 334 height 24
type input "CORT125134-557 -Extension to August 25, 2027"
type textarea "x"
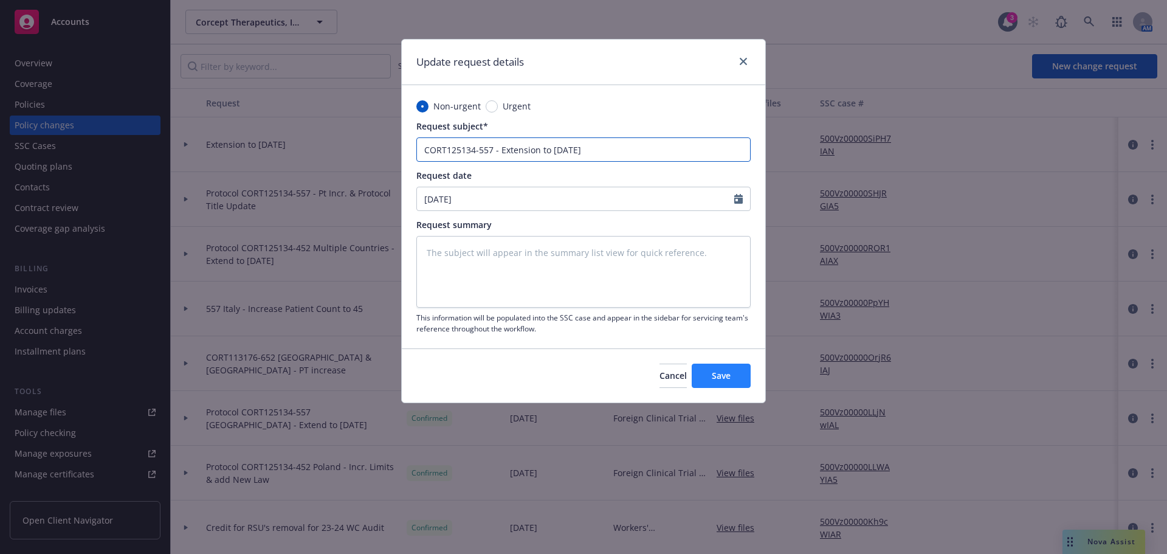
type input "CORT125134-557 - Extension to August 25, 2027"
click at [713, 377] on span "Save" at bounding box center [720, 375] width 19 height 12
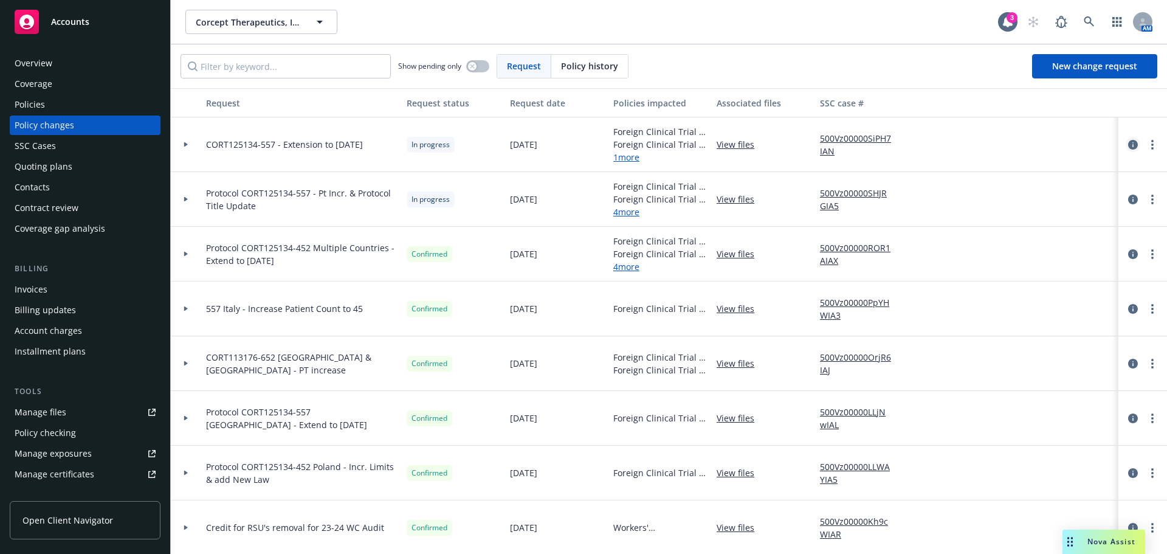
click at [1128, 146] on icon "circleInformation" at bounding box center [1133, 145] width 10 height 10
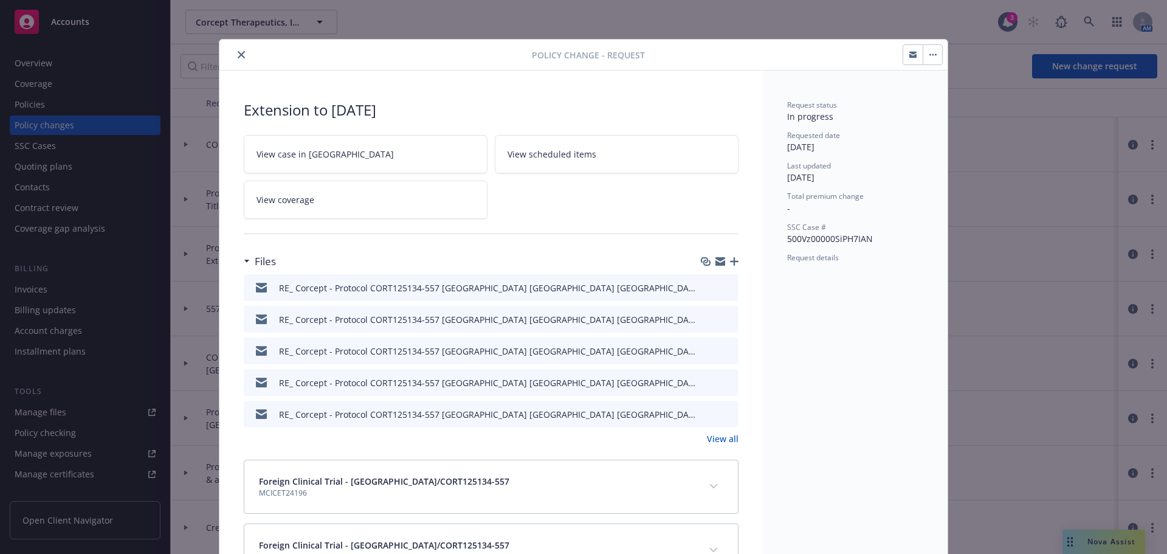
scroll to position [36, 0]
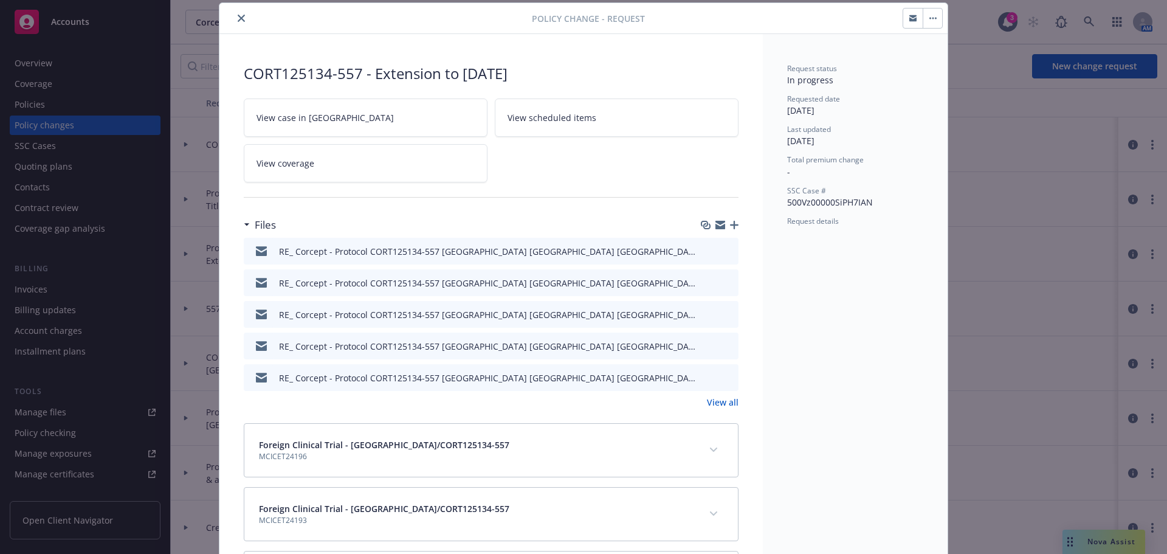
click at [732, 224] on icon "button" at bounding box center [734, 225] width 9 height 9
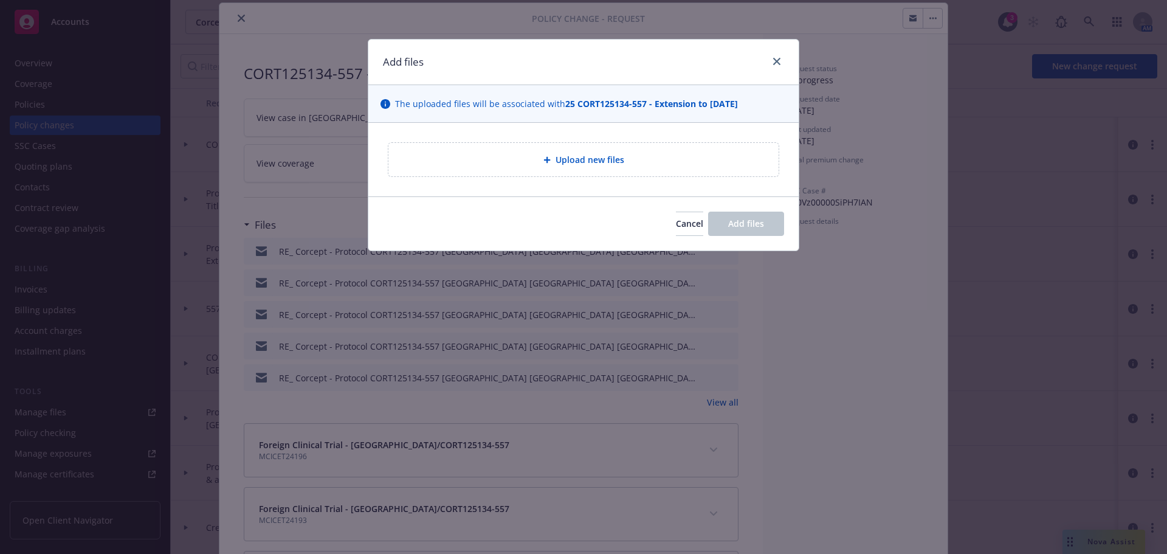
type textarea "x"
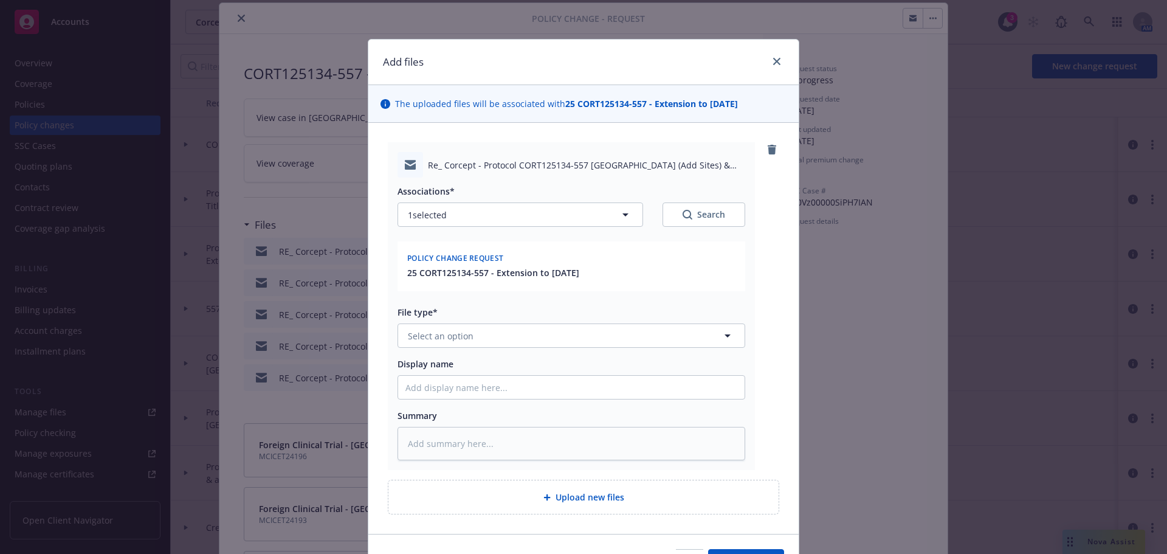
click at [540, 321] on div "File type* Select an option" at bounding box center [571, 327] width 348 height 42
drag, startPoint x: 537, startPoint y: 328, endPoint x: 547, endPoint y: 328, distance: 9.7
click at [537, 327] on button "Select an option" at bounding box center [571, 335] width 348 height 24
type input "em"
click at [487, 398] on div "Email" at bounding box center [565, 402] width 332 height 18
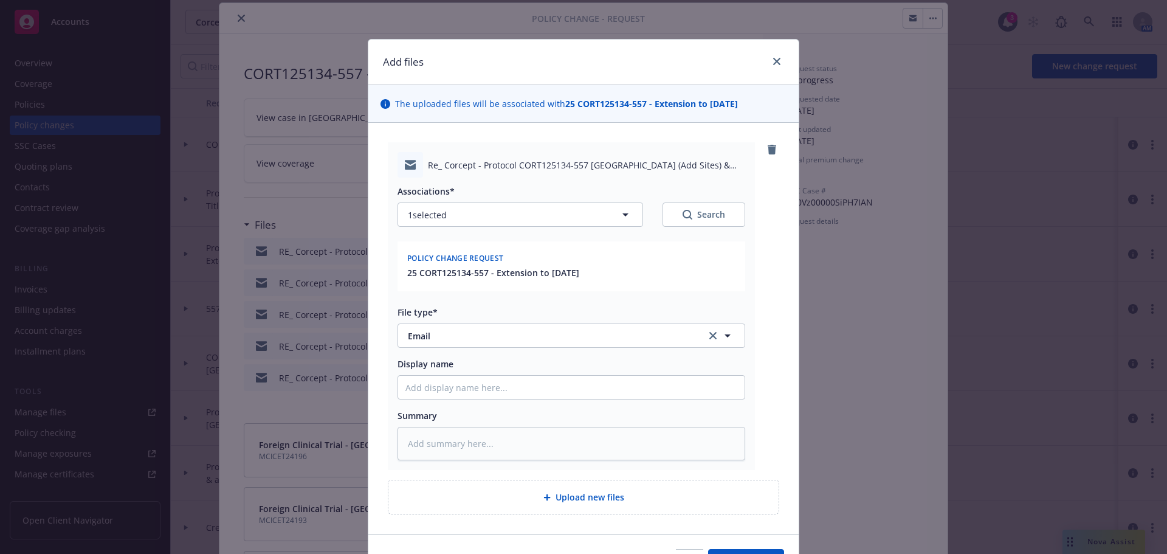
type textarea "x"
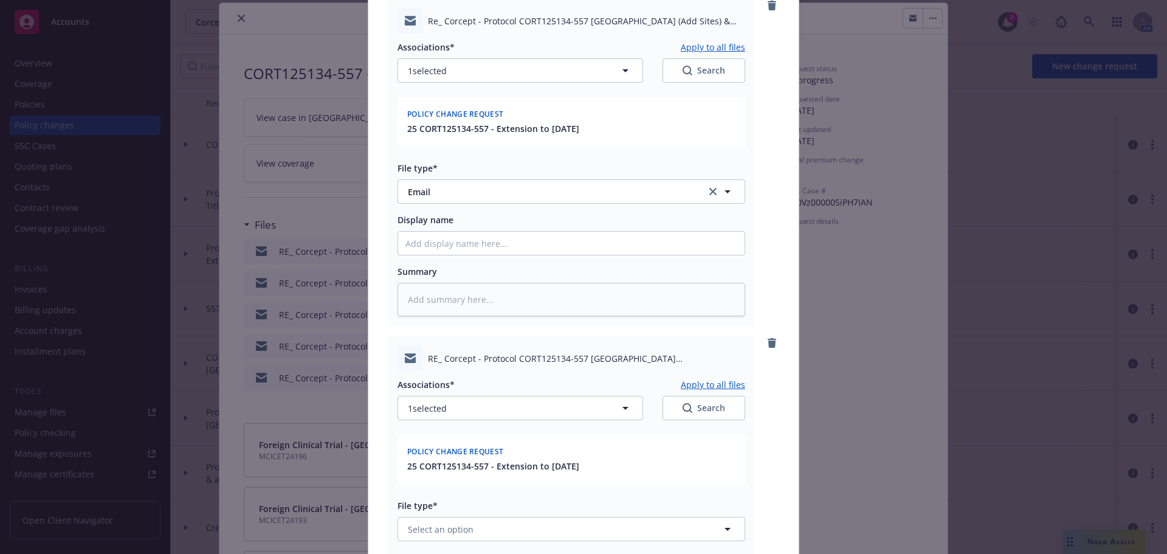
scroll to position [304, 0]
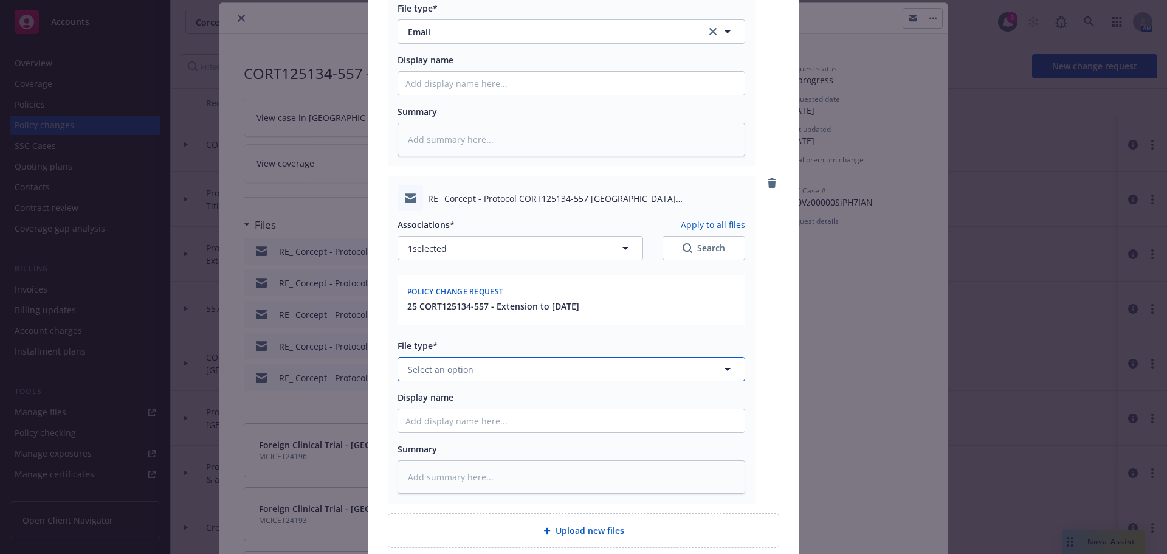
click at [454, 369] on span "Select an option" at bounding box center [441, 369] width 66 height 13
type input "em"
drag, startPoint x: 441, startPoint y: 435, endPoint x: 684, endPoint y: 435, distance: 242.4
click at [442, 435] on div "Email" at bounding box center [565, 435] width 332 height 18
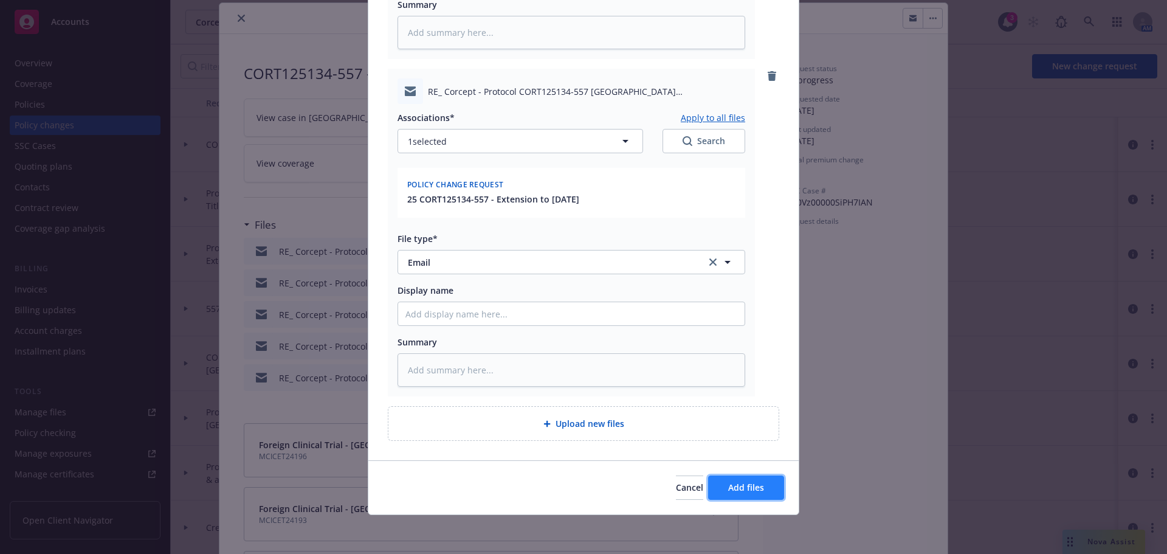
click at [755, 488] on span "Add files" at bounding box center [746, 487] width 36 height 12
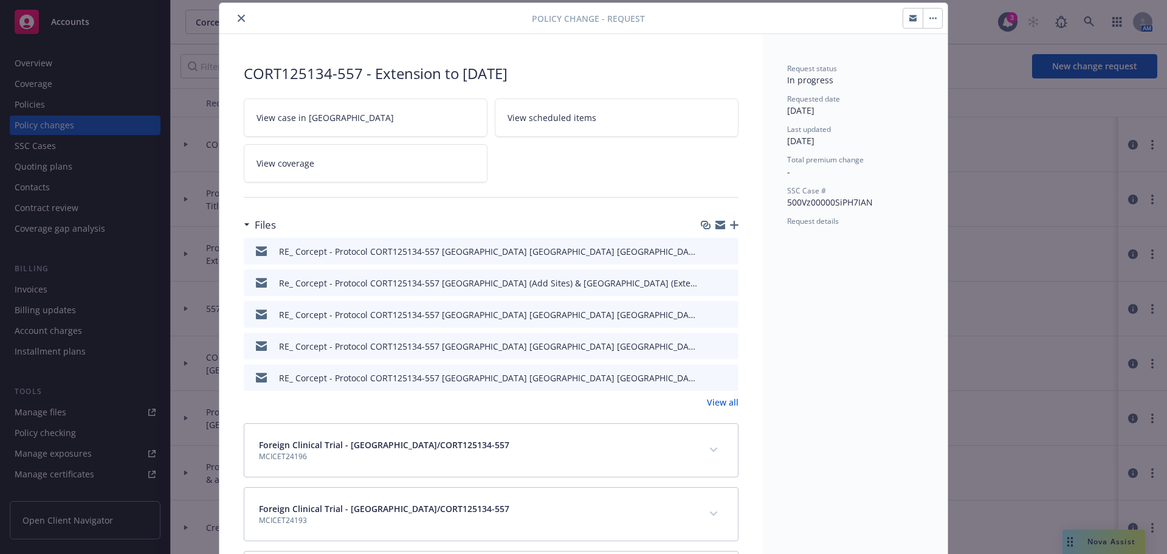
click at [731, 221] on icon "button" at bounding box center [734, 225] width 9 height 9
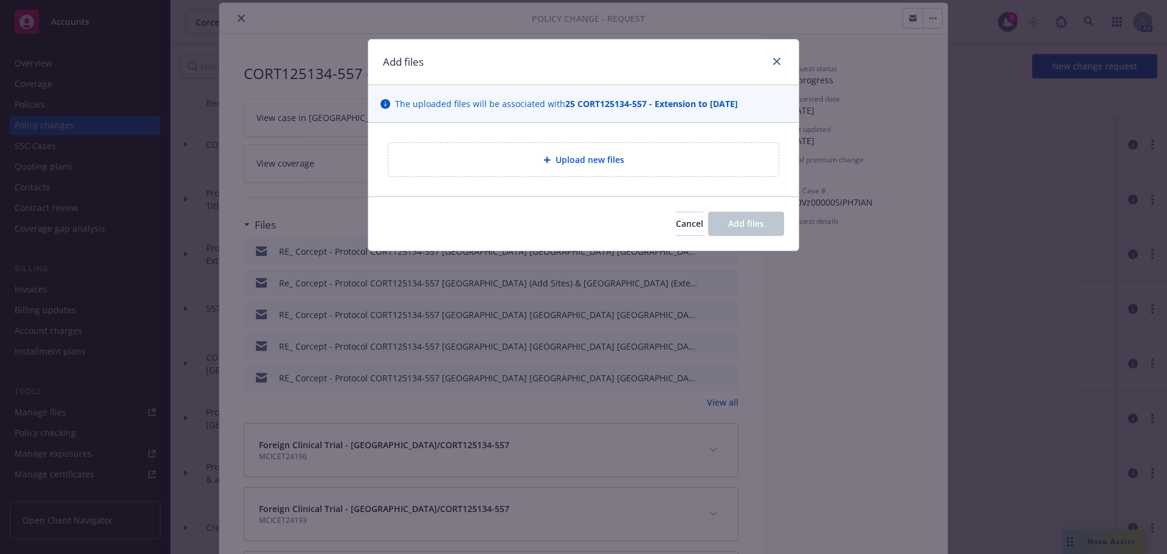
type textarea "x"
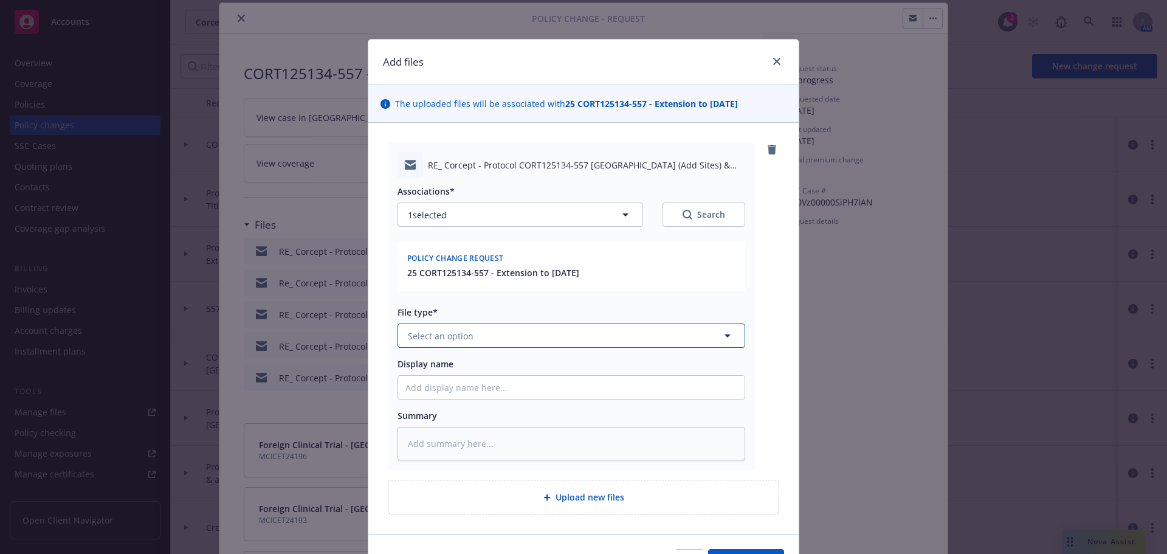
click at [518, 336] on button "Select an option" at bounding box center [571, 335] width 348 height 24
type input "em"
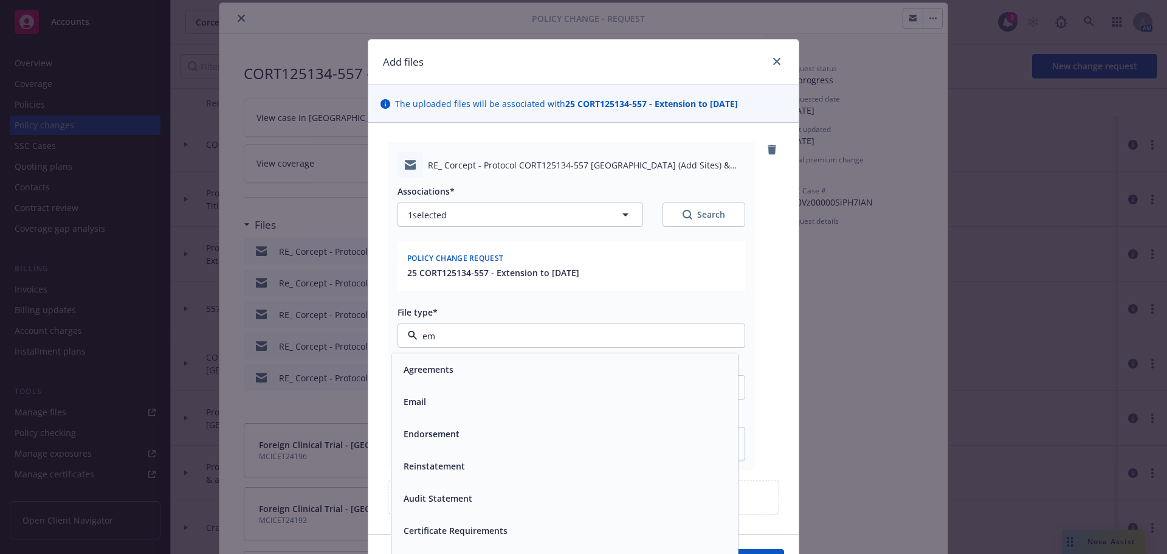
click at [462, 396] on div "Email" at bounding box center [565, 402] width 332 height 18
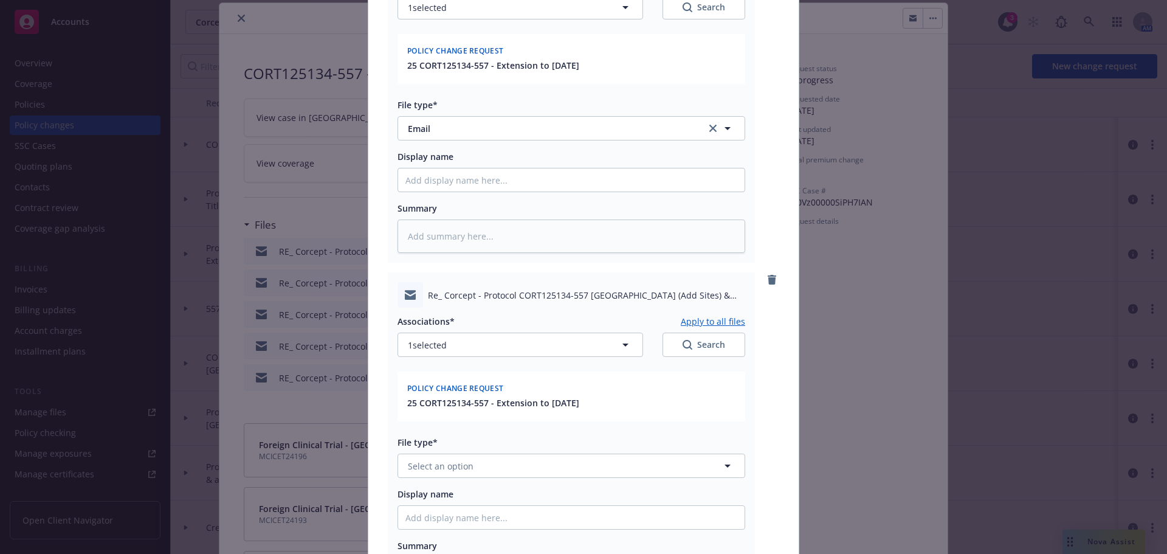
scroll to position [411, 0]
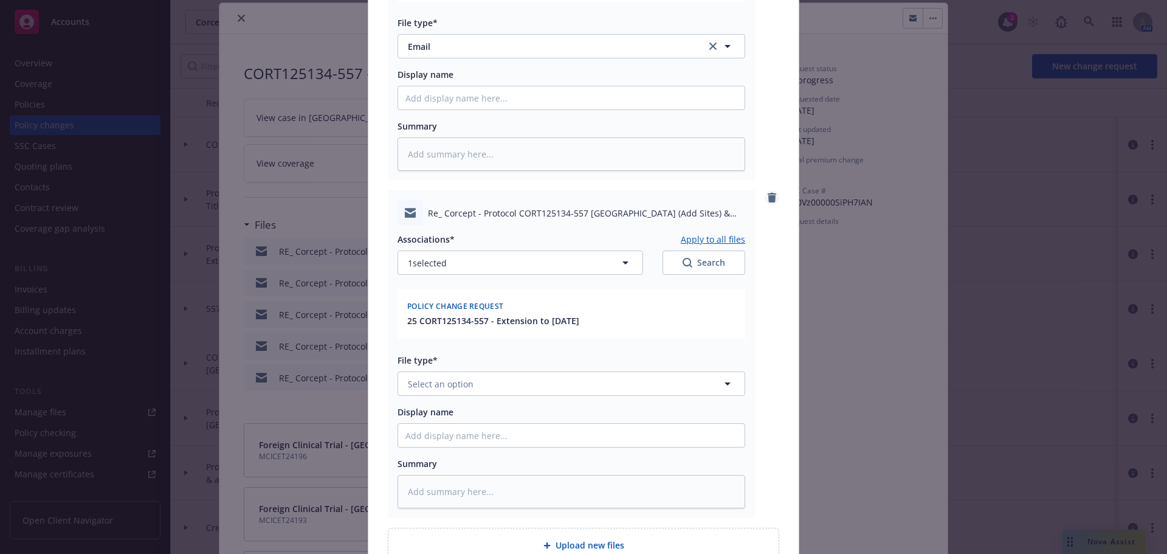
click at [772, 199] on icon "remove" at bounding box center [772, 198] width 10 height 10
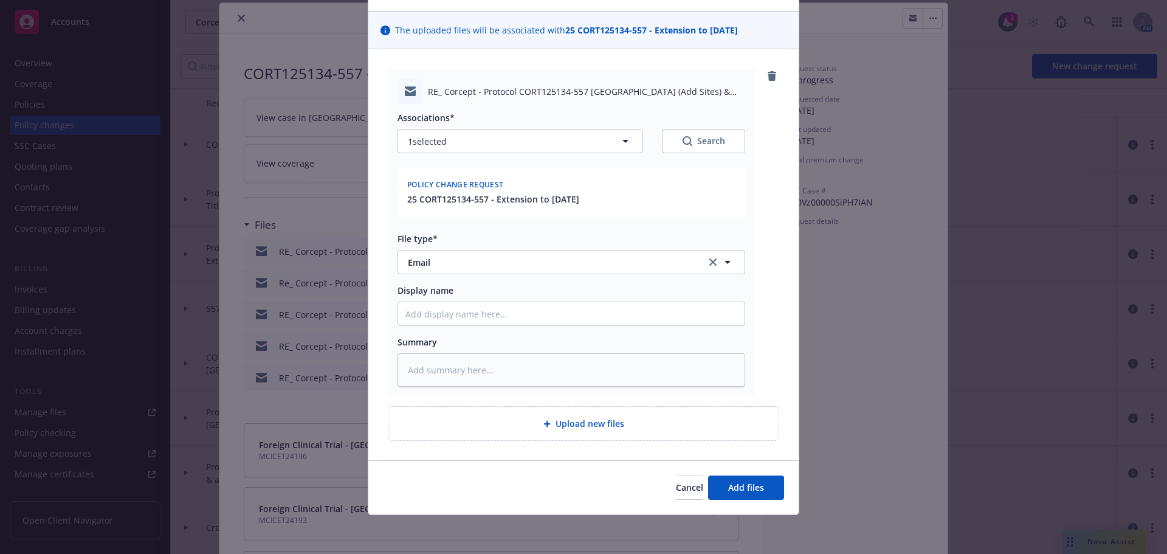
type textarea "x"
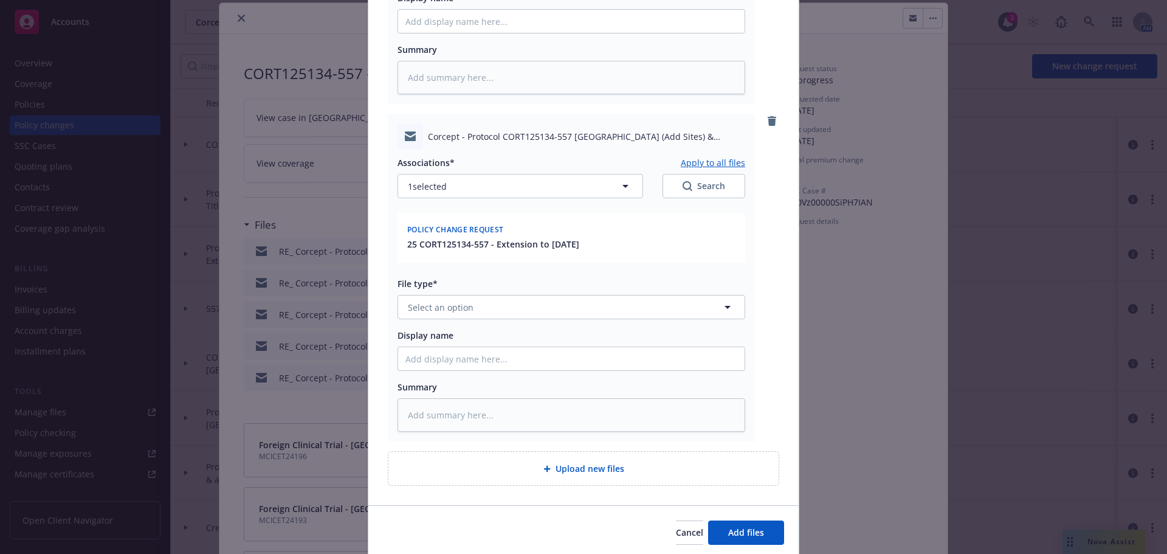
scroll to position [411, 0]
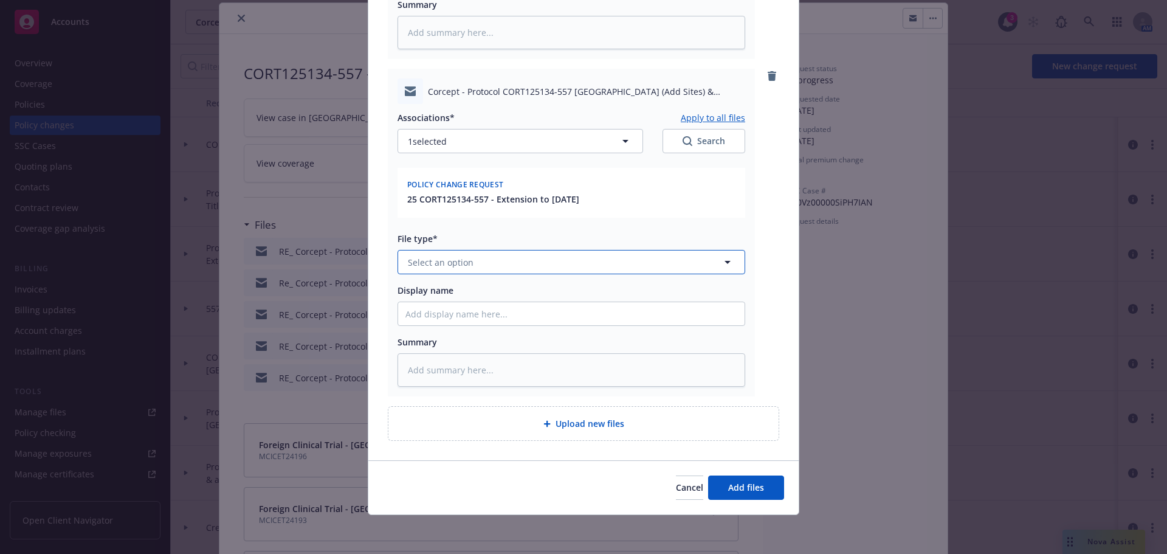
click at [469, 256] on button "Select an option" at bounding box center [571, 262] width 348 height 24
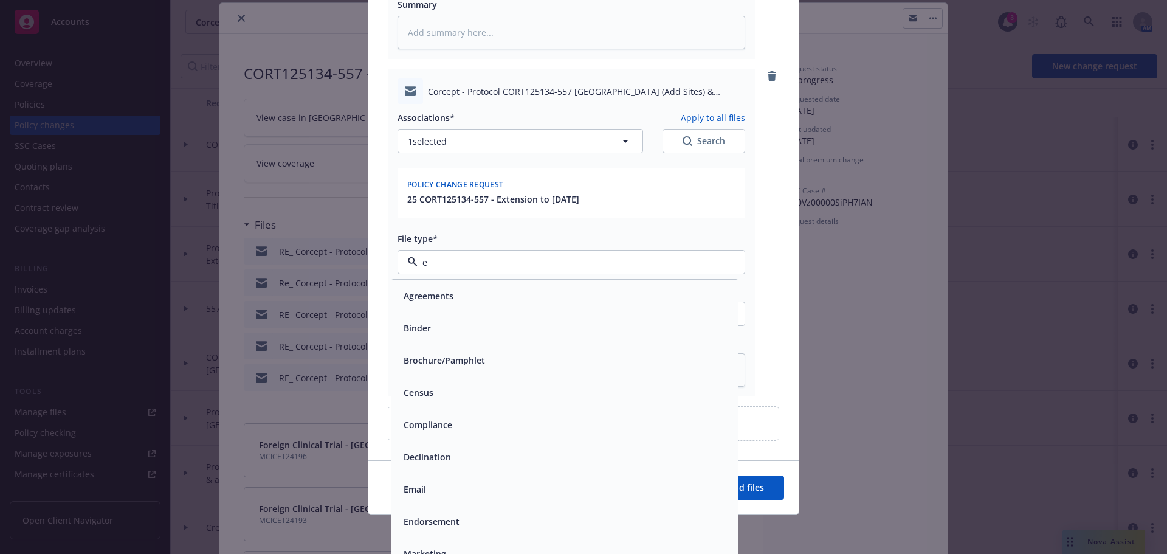
type input "em"
click at [441, 323] on div "Email" at bounding box center [565, 328] width 332 height 18
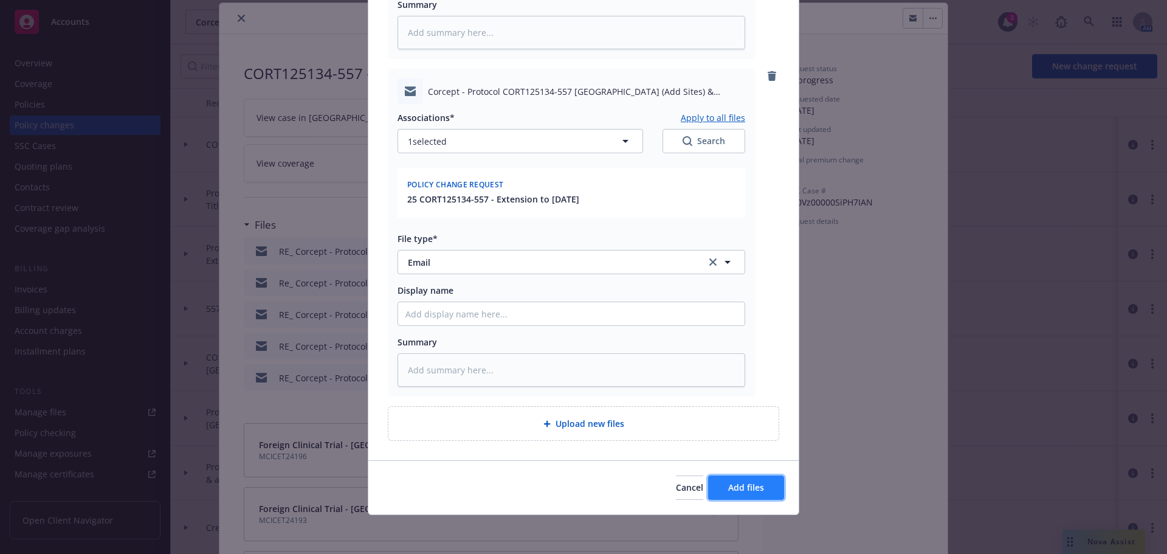
click at [728, 482] on span "Add files" at bounding box center [746, 487] width 36 height 12
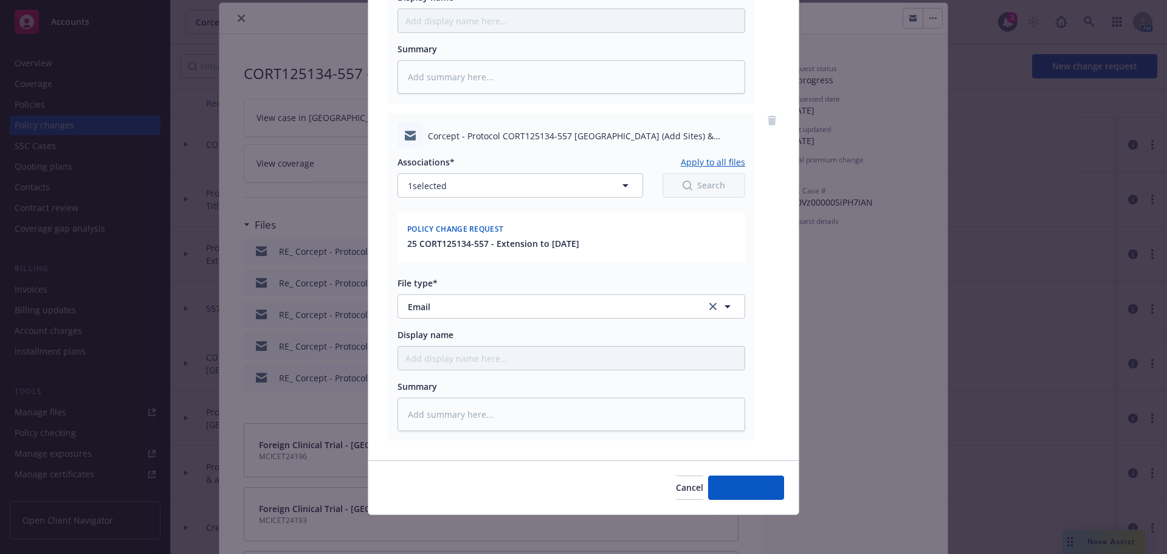
scroll to position [366, 0]
type textarea "x"
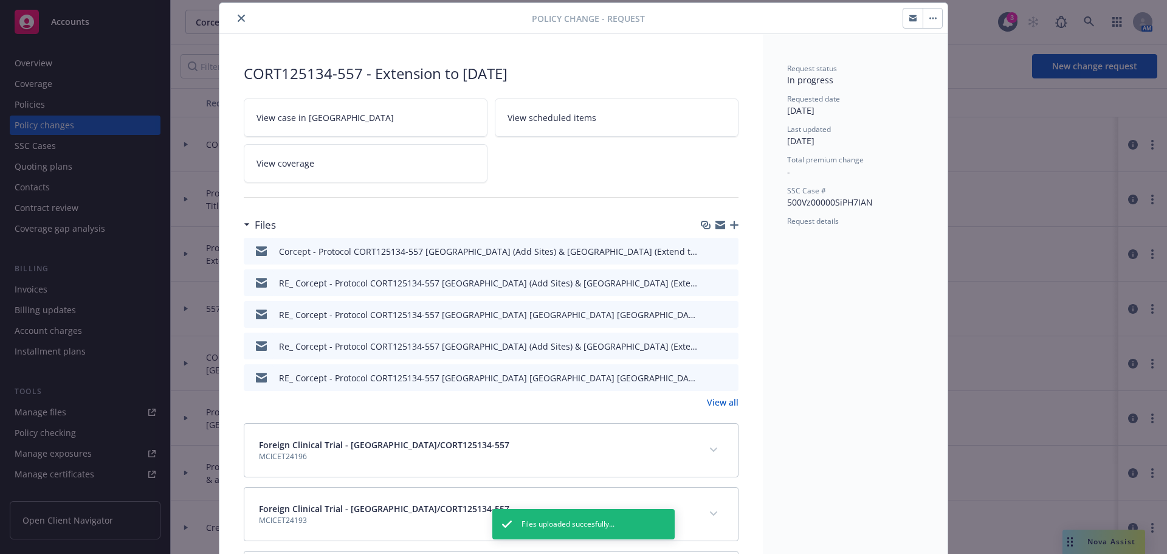
click at [238, 18] on icon "close" at bounding box center [241, 18] width 7 height 7
